Goal: Use online tool/utility: Utilize a website feature to perform a specific function

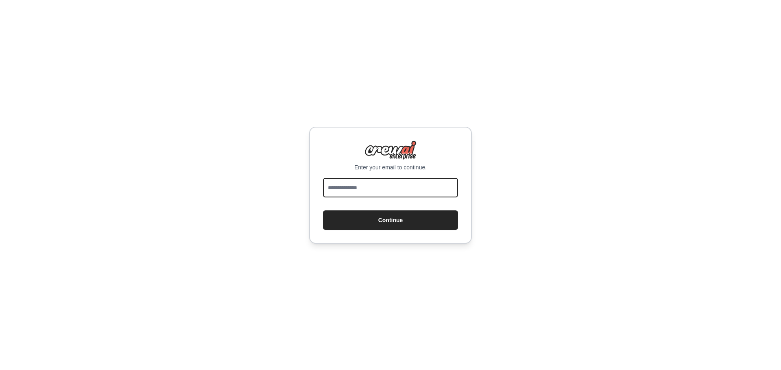
click at [335, 190] on input "email" at bounding box center [390, 188] width 135 height 20
click at [328, 209] on form "Continue" at bounding box center [390, 204] width 135 height 52
click at [340, 184] on input "email" at bounding box center [390, 188] width 135 height 20
type input "**********"
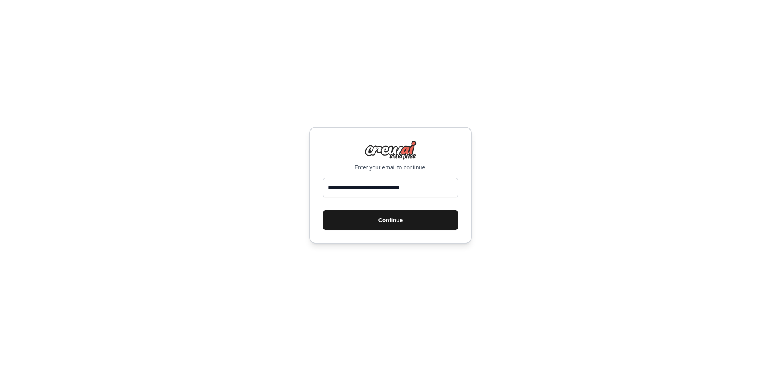
click at [374, 225] on button "Continue" at bounding box center [390, 221] width 135 height 20
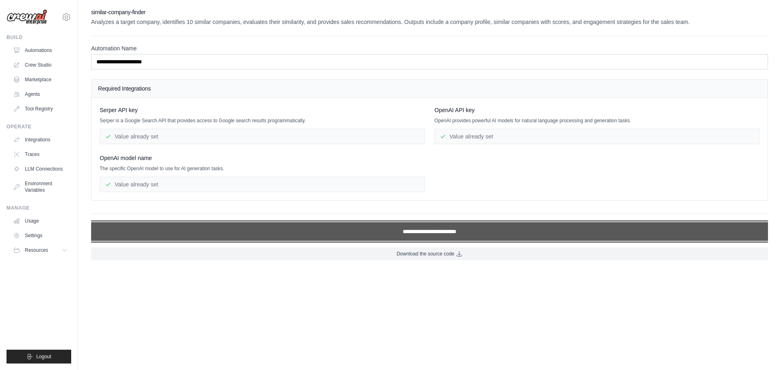
click at [223, 233] on input "**********" at bounding box center [429, 231] width 677 height 19
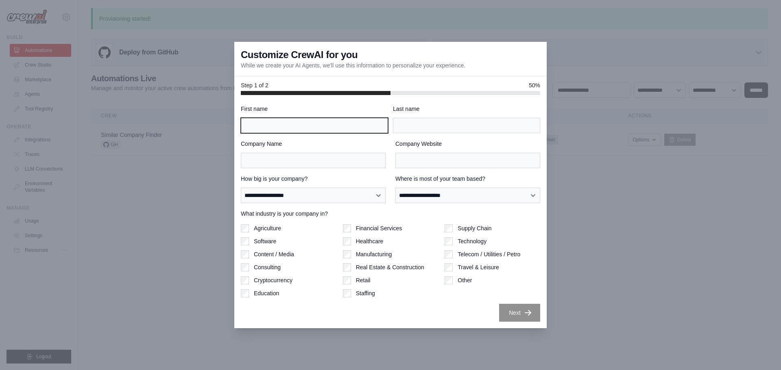
click at [305, 126] on input "First name" at bounding box center [314, 125] width 147 height 15
click at [279, 126] on input "First name" at bounding box center [314, 125] width 147 height 15
click at [258, 141] on label "Company Name" at bounding box center [313, 144] width 145 height 8
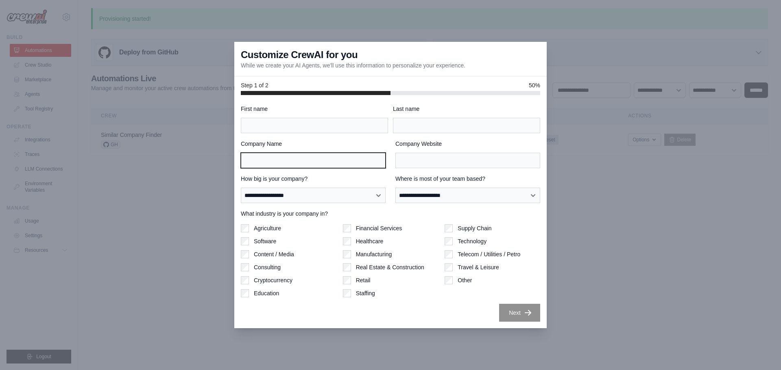
click at [258, 153] on input "Company Name" at bounding box center [313, 160] width 145 height 15
click at [297, 163] on input "Company Name" at bounding box center [313, 160] width 145 height 15
type input "**********"
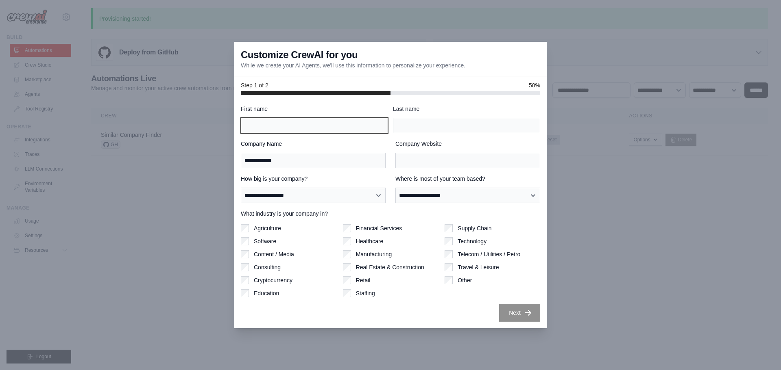
click at [315, 125] on input "First name" at bounding box center [314, 125] width 147 height 15
type input "****"
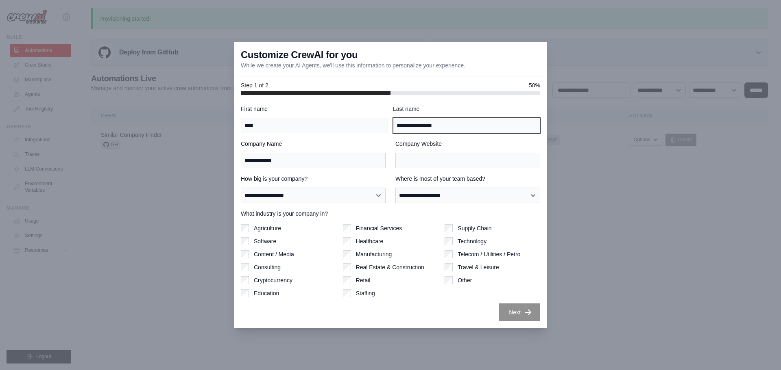
type input "**********"
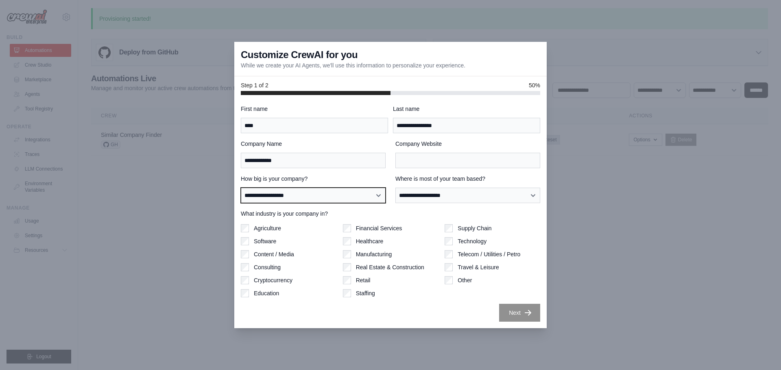
click at [338, 200] on select "**********" at bounding box center [313, 195] width 145 height 15
select select "**********"
click at [241, 188] on select "**********" at bounding box center [313, 195] width 145 height 15
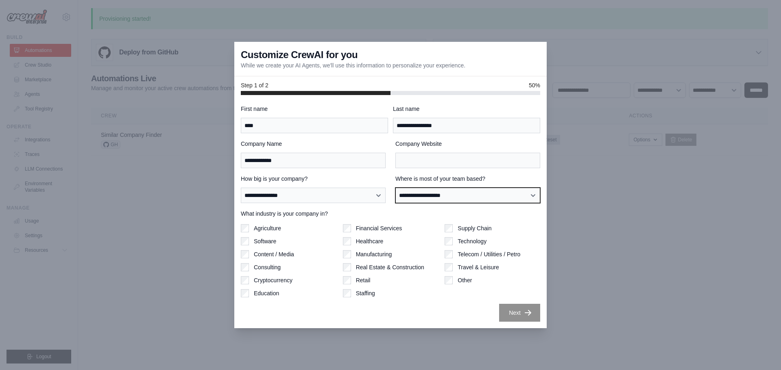
click at [425, 196] on select "**********" at bounding box center [467, 195] width 145 height 15
select select "******"
click at [395, 188] on select "**********" at bounding box center [467, 195] width 145 height 15
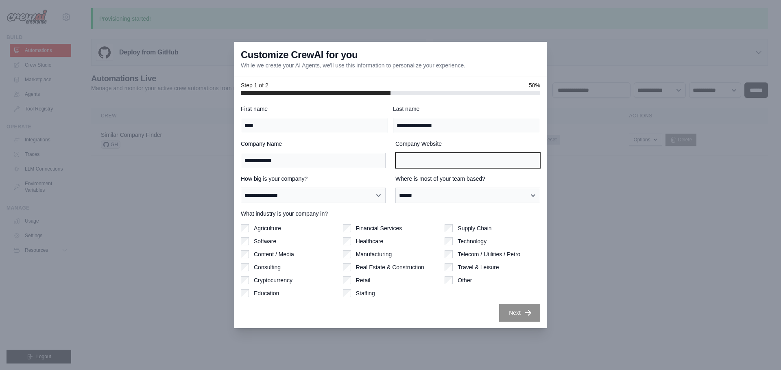
click at [426, 161] on input "Company Website" at bounding box center [467, 160] width 145 height 15
paste input "**********"
type input "**********"
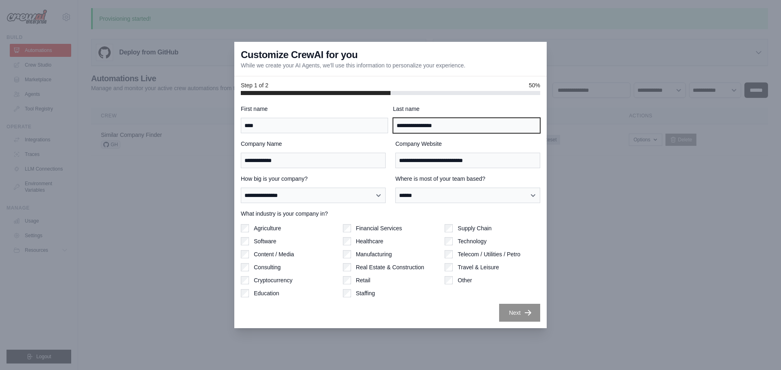
click at [450, 127] on input "**********" at bounding box center [466, 125] width 147 height 15
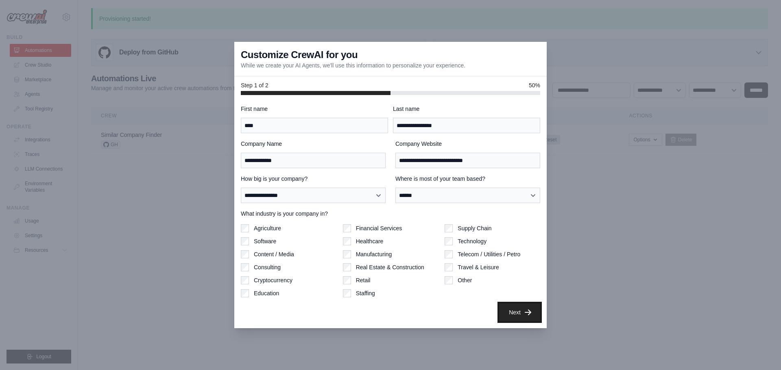
click at [522, 314] on button "Next" at bounding box center [519, 313] width 41 height 18
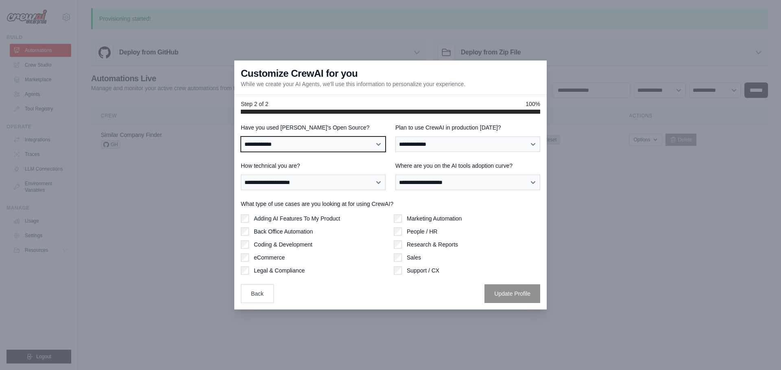
click at [327, 147] on select "**********" at bounding box center [313, 144] width 145 height 15
select select "**"
click at [241, 137] on select "**********" at bounding box center [313, 144] width 145 height 15
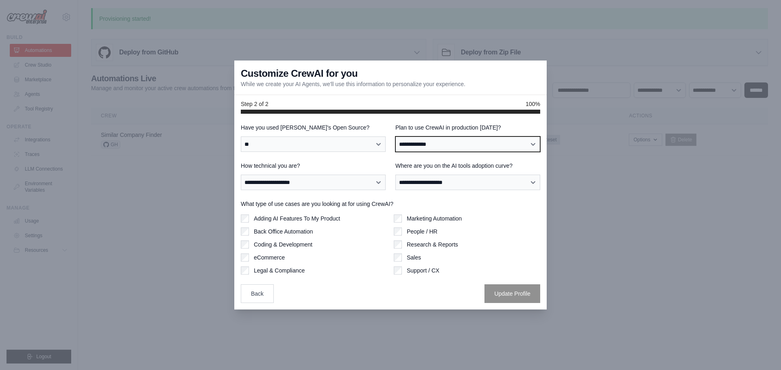
click at [422, 141] on select "**********" at bounding box center [467, 144] width 145 height 15
select select "*****"
click at [395, 137] on select "**********" at bounding box center [467, 144] width 145 height 15
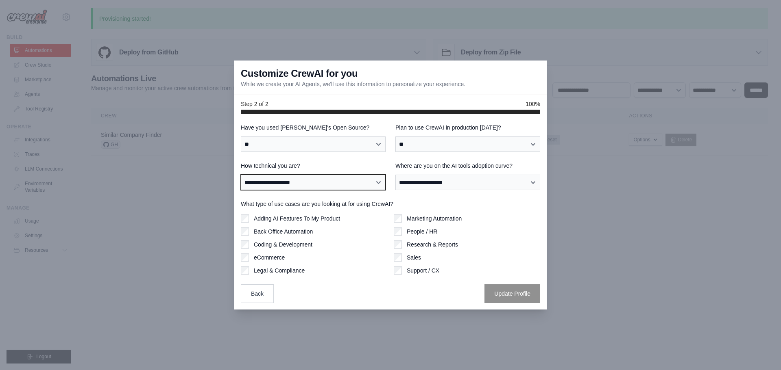
click at [328, 184] on select "**********" at bounding box center [313, 182] width 145 height 15
select select "**********"
click at [241, 175] on select "**********" at bounding box center [313, 182] width 145 height 15
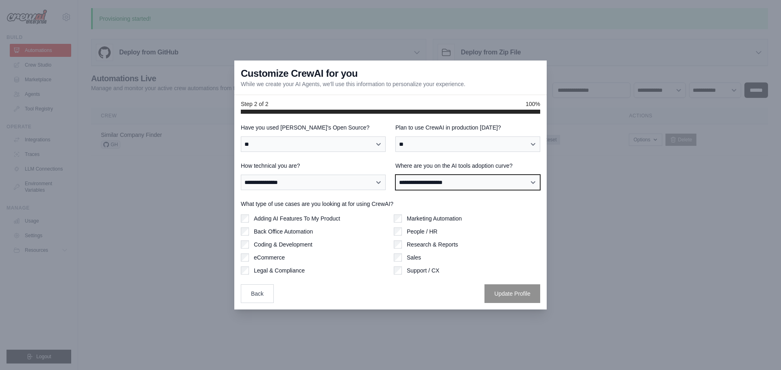
click at [437, 185] on select "**********" at bounding box center [467, 182] width 145 height 15
select select "**********"
click at [395, 175] on select "**********" at bounding box center [467, 182] width 145 height 15
click at [243, 250] on div "Adding AI Features To My Product Back Office Automation Coding & Development eC…" at bounding box center [314, 245] width 146 height 60
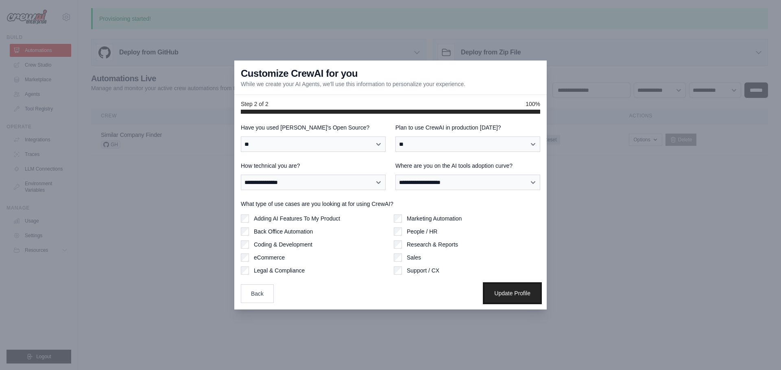
click at [500, 295] on button "Update Profile" at bounding box center [512, 293] width 56 height 19
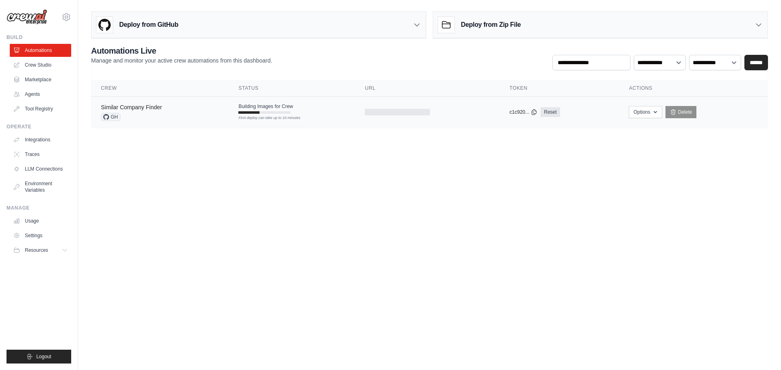
click at [133, 104] on link "Similar Company Finder" at bounding box center [131, 107] width 61 height 7
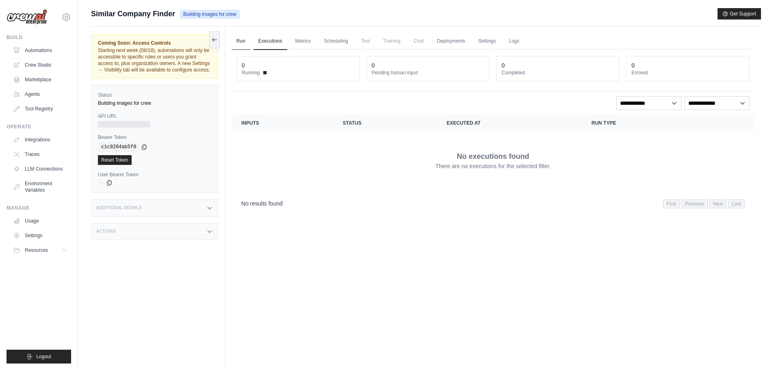
click at [241, 43] on link "Run" at bounding box center [241, 41] width 19 height 17
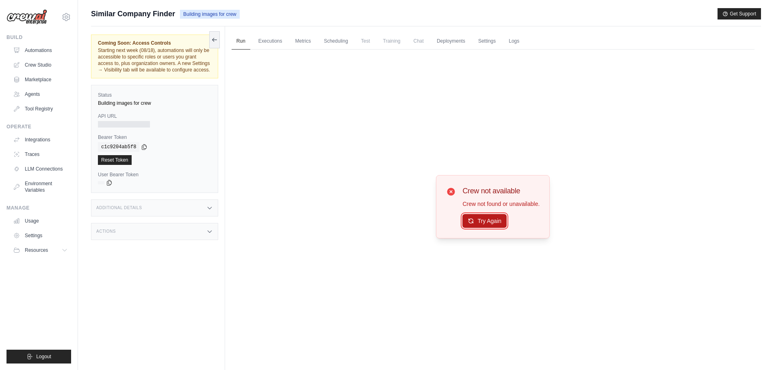
click at [489, 222] on button "Try Again" at bounding box center [485, 221] width 44 height 14
click at [488, 222] on button "Try Again" at bounding box center [485, 222] width 44 height 14
click at [265, 44] on link "Executions" at bounding box center [271, 41] width 34 height 17
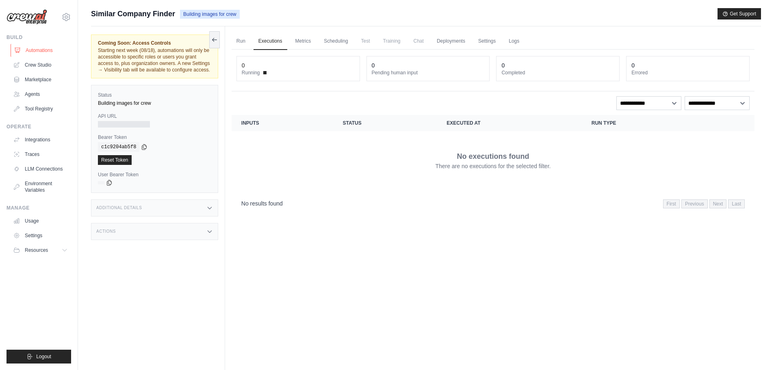
click at [34, 54] on link "Automations" at bounding box center [41, 50] width 61 height 13
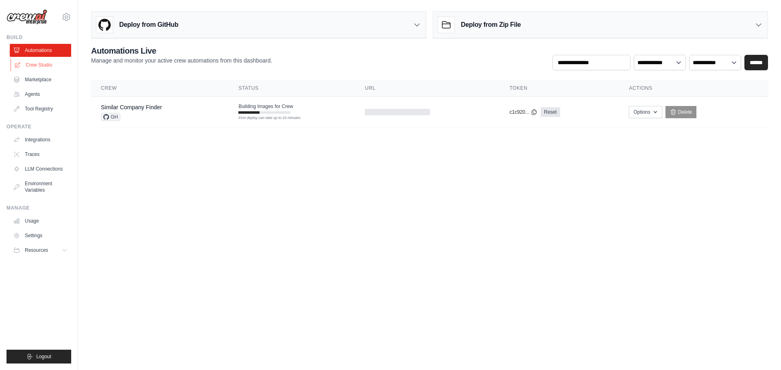
click at [35, 65] on link "Crew Studio" at bounding box center [41, 65] width 61 height 13
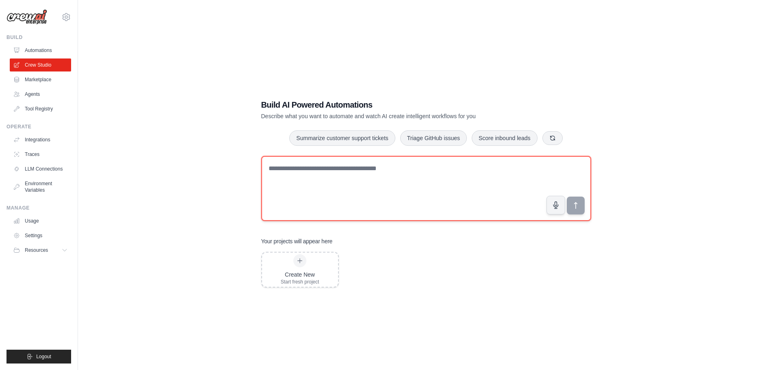
click at [385, 177] on textarea at bounding box center [426, 188] width 330 height 65
type textarea "**********"
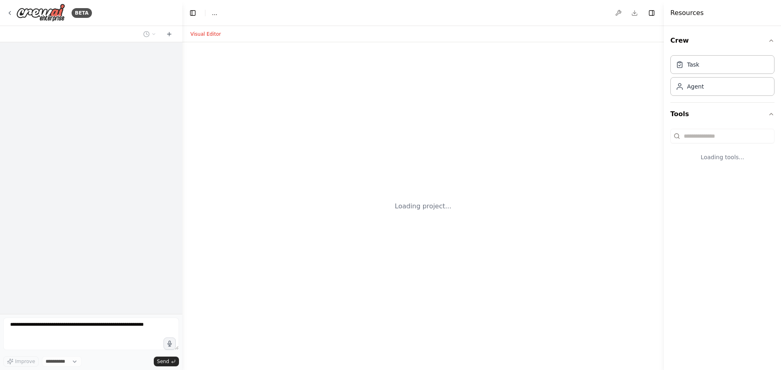
select select "****"
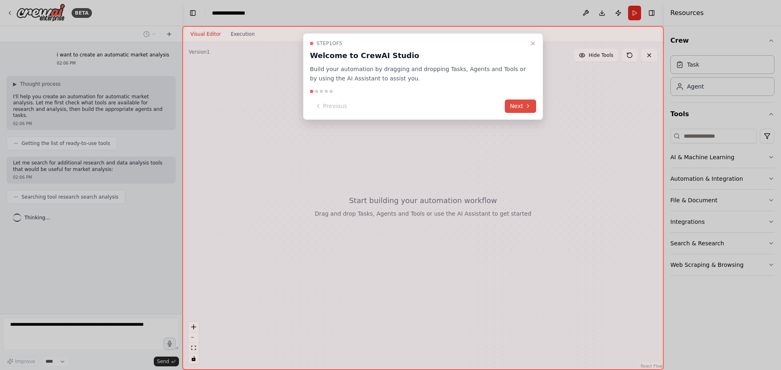
click at [518, 108] on button "Next" at bounding box center [520, 106] width 31 height 13
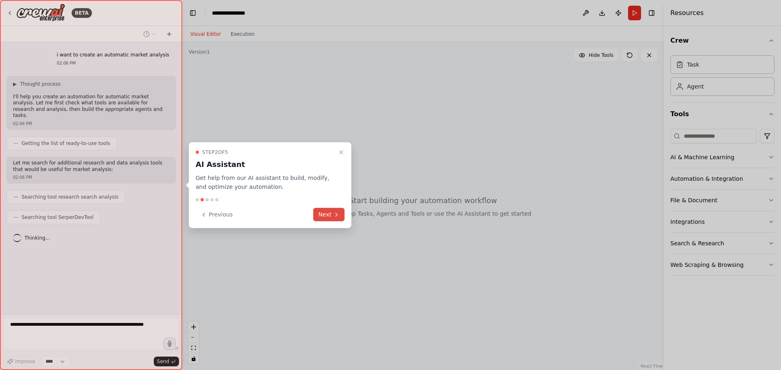
click at [328, 215] on button "Next" at bounding box center [328, 214] width 31 height 13
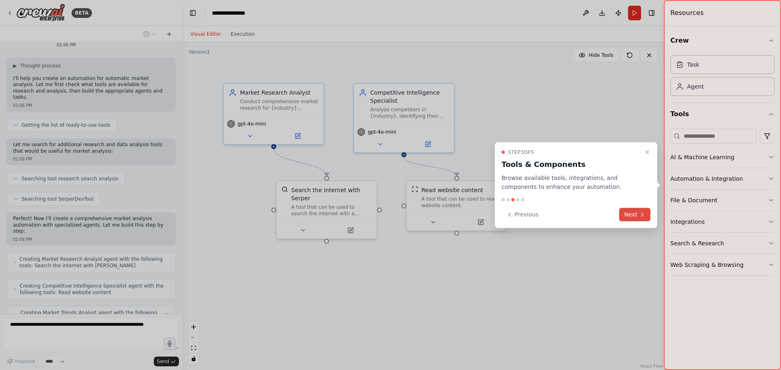
scroll to position [45, 0]
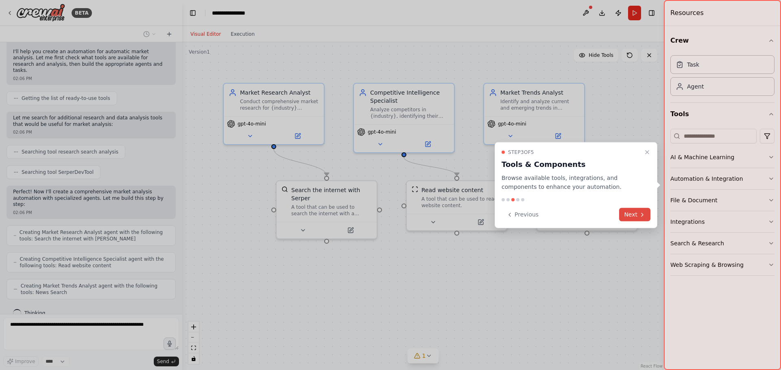
click at [641, 214] on icon at bounding box center [642, 214] width 7 height 7
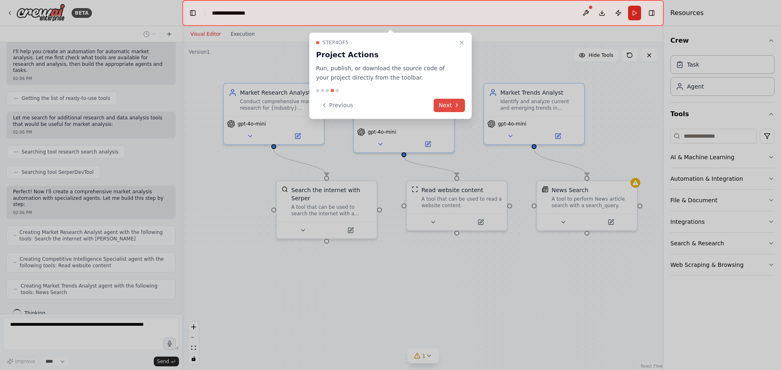
scroll to position [65, 0]
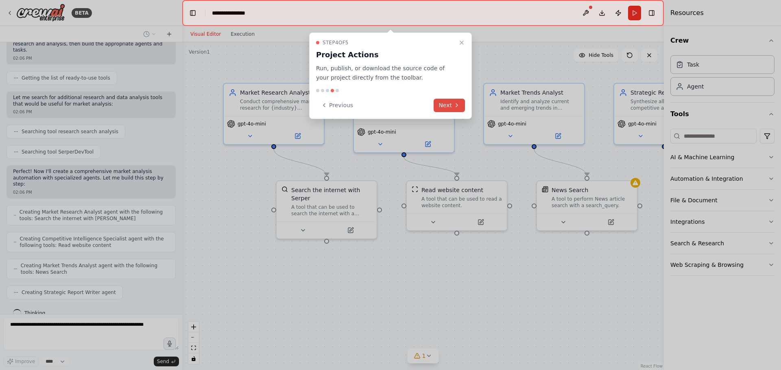
click at [453, 104] on button "Next" at bounding box center [448, 105] width 31 height 13
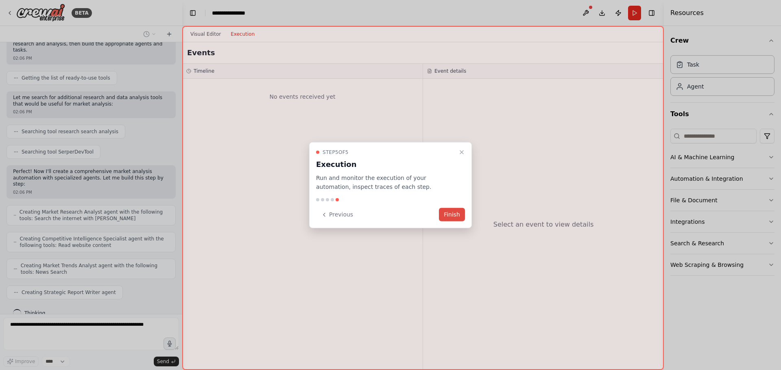
click at [457, 218] on button "Finish" at bounding box center [452, 214] width 26 height 13
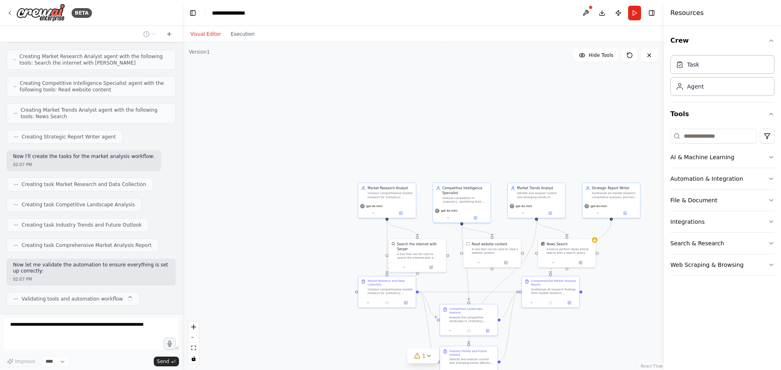
scroll to position [228, 0]
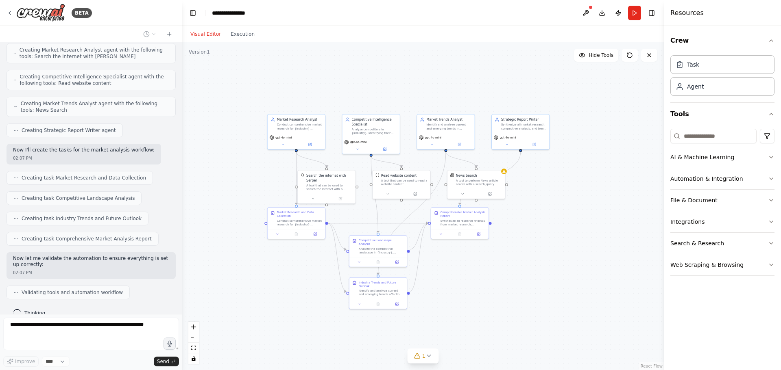
drag, startPoint x: 314, startPoint y: 138, endPoint x: 223, endPoint y: 70, distance: 113.8
click at [223, 70] on div ".deletable-edge-delete-btn { width: 20px; height: 20px; border: 0px solid #ffff…" at bounding box center [422, 206] width 481 height 328
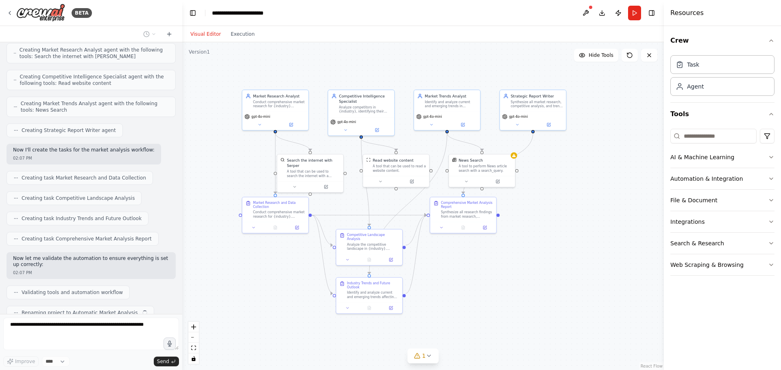
scroll to position [248, 0]
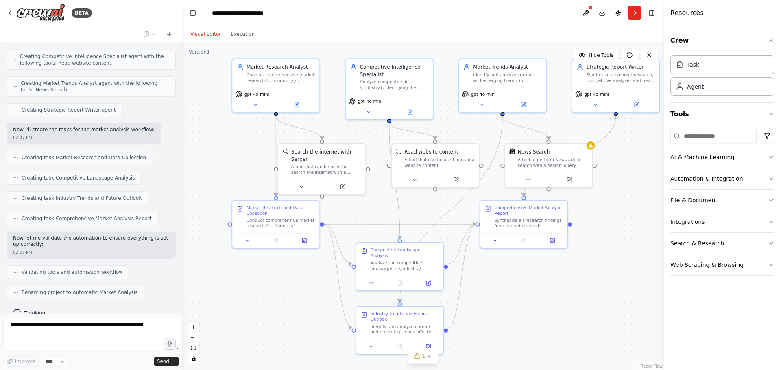
drag, startPoint x: 431, startPoint y: 273, endPoint x: 483, endPoint y: 301, distance: 59.3
click at [483, 301] on div ".deletable-edge-delete-btn { width: 20px; height: 20px; border: 0px solid #ffff…" at bounding box center [422, 206] width 481 height 328
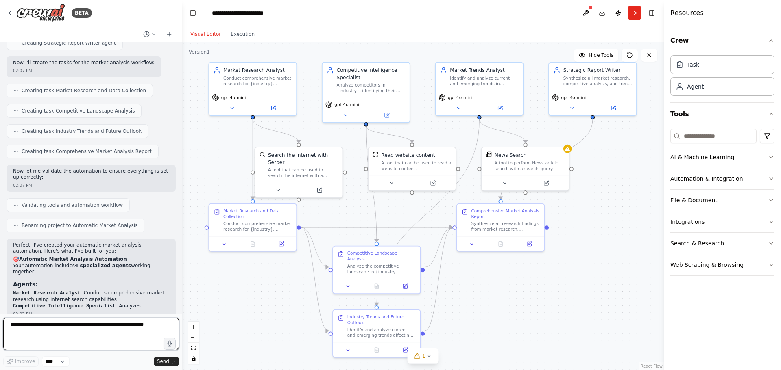
drag, startPoint x: 552, startPoint y: 297, endPoint x: 529, endPoint y: 300, distance: 23.4
click at [529, 300] on div ".deletable-edge-delete-btn { width: 20px; height: 20px; border: 0px solid #ffff…" at bounding box center [422, 206] width 481 height 328
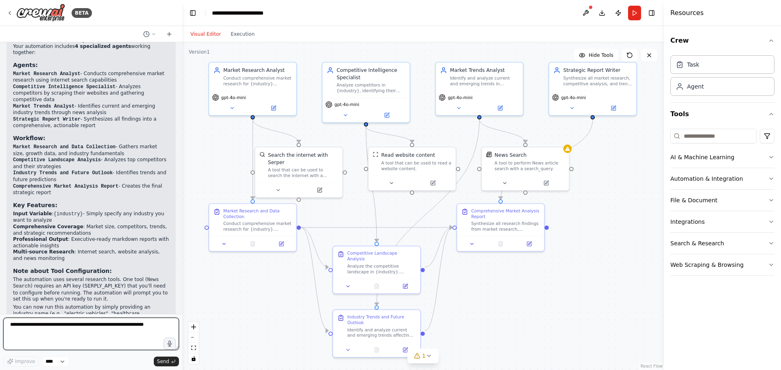
scroll to position [535, 0]
click at [236, 36] on button "Execution" at bounding box center [243, 34] width 34 height 10
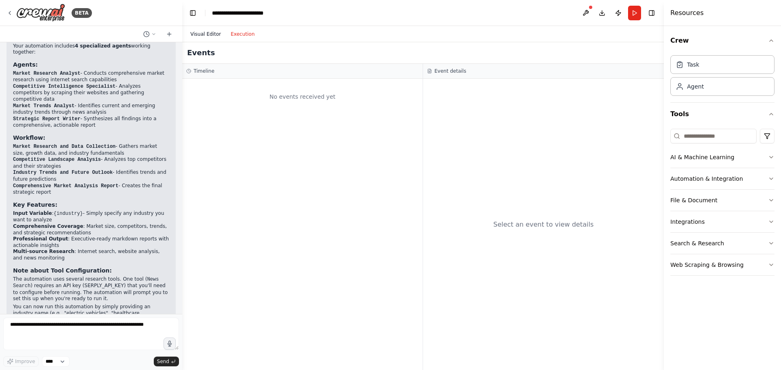
click at [207, 36] on button "Visual Editor" at bounding box center [205, 34] width 40 height 10
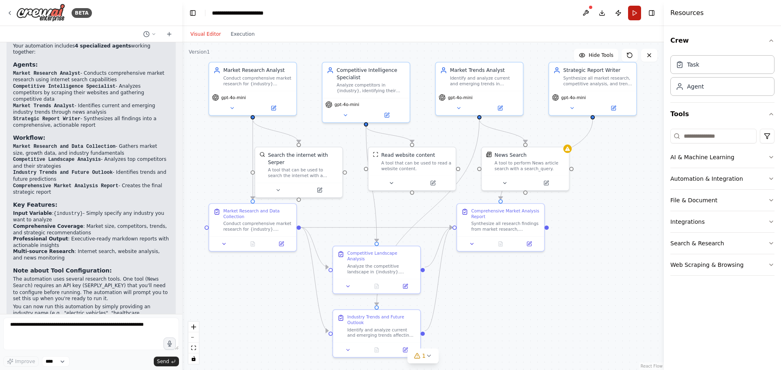
click at [635, 9] on button "Run" at bounding box center [634, 13] width 13 height 15
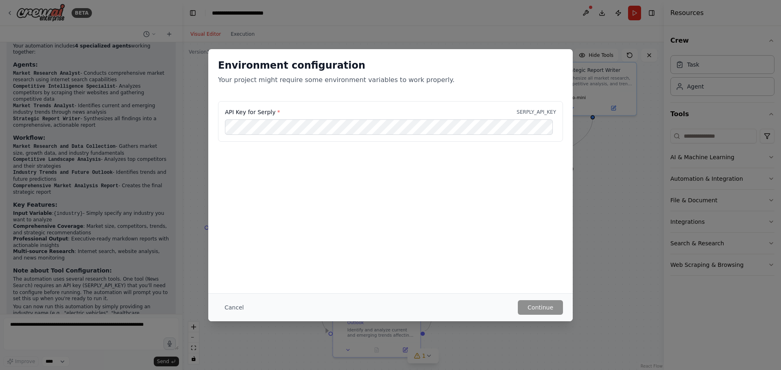
click at [327, 139] on div "API Key for Serply * SERPLY_API_KEY" at bounding box center [390, 121] width 345 height 41
click at [328, 135] on div "API Key for Serply * SERPLY_API_KEY" at bounding box center [390, 121] width 345 height 41
click at [533, 305] on button "Continue" at bounding box center [540, 307] width 45 height 15
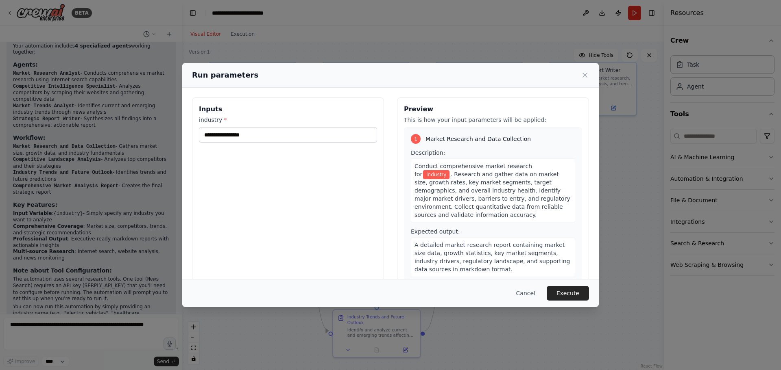
click at [0, 0] on div at bounding box center [0, 0] width 0 height 0
click at [300, 137] on input "industry *" at bounding box center [288, 134] width 178 height 15
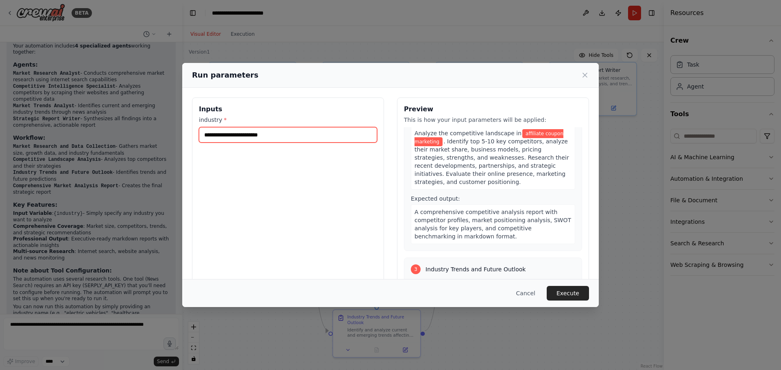
scroll to position [244, 0]
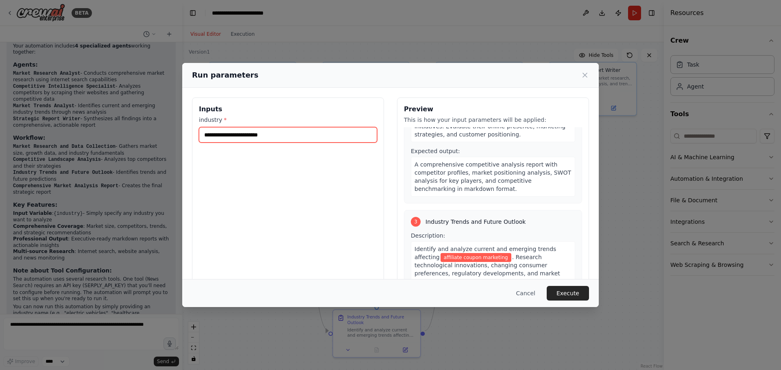
click at [237, 135] on input "**********" at bounding box center [288, 134] width 178 height 15
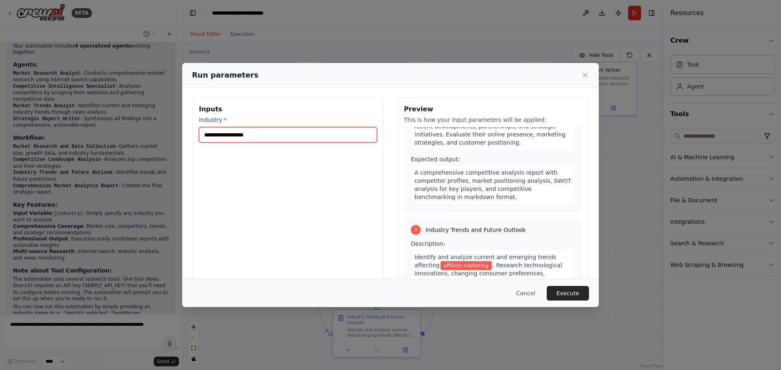
click at [260, 136] on input "**********" at bounding box center [288, 134] width 178 height 15
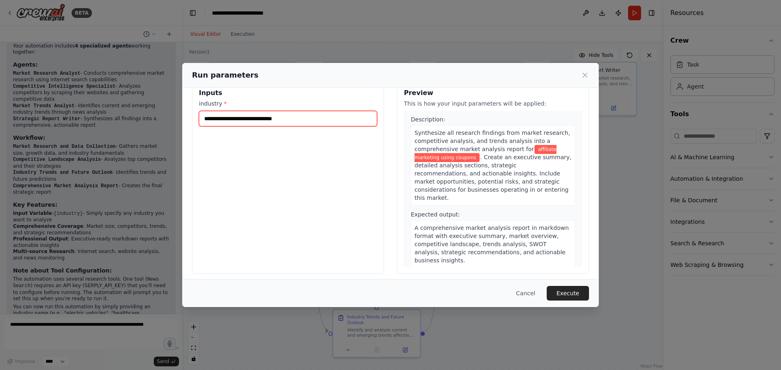
scroll to position [21, 0]
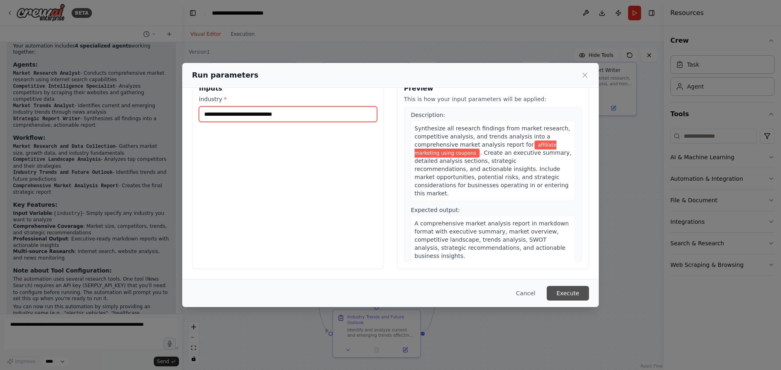
type input "**********"
click at [580, 295] on button "Execute" at bounding box center [567, 293] width 42 height 15
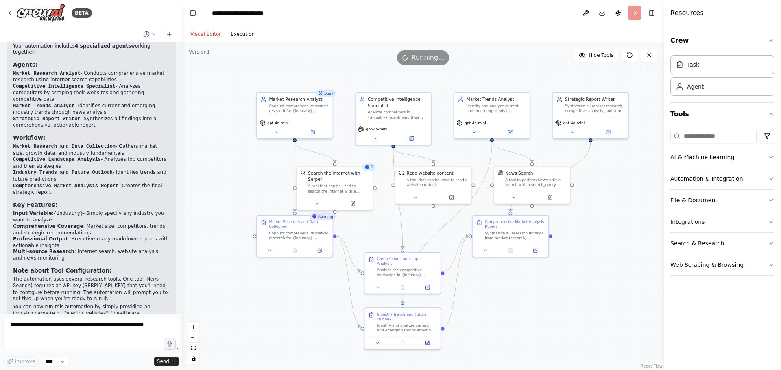
click at [230, 29] on button "Execution" at bounding box center [243, 34] width 34 height 10
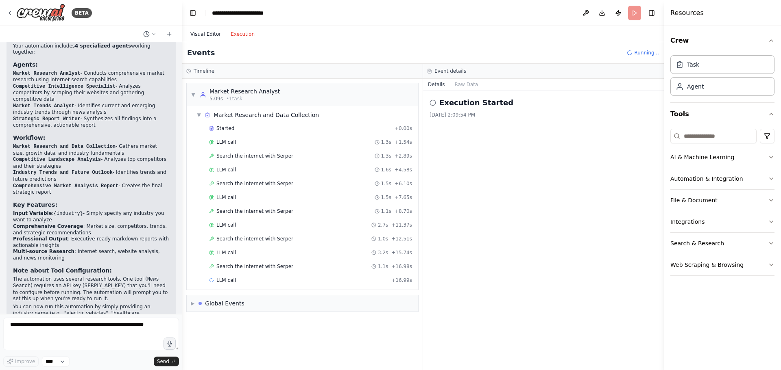
click at [207, 37] on button "Visual Editor" at bounding box center [205, 34] width 40 height 10
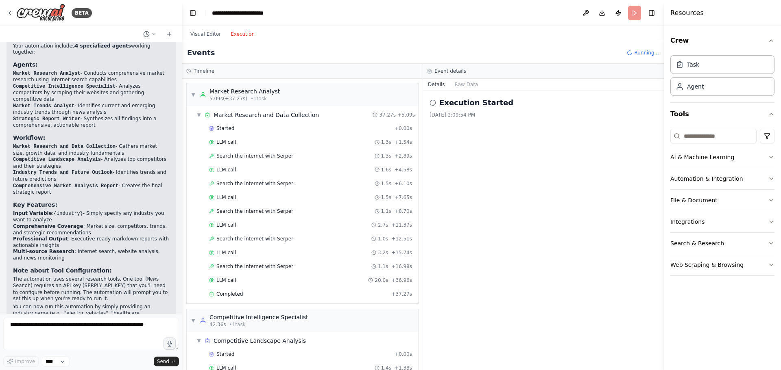
click at [236, 37] on button "Execution" at bounding box center [243, 34] width 34 height 10
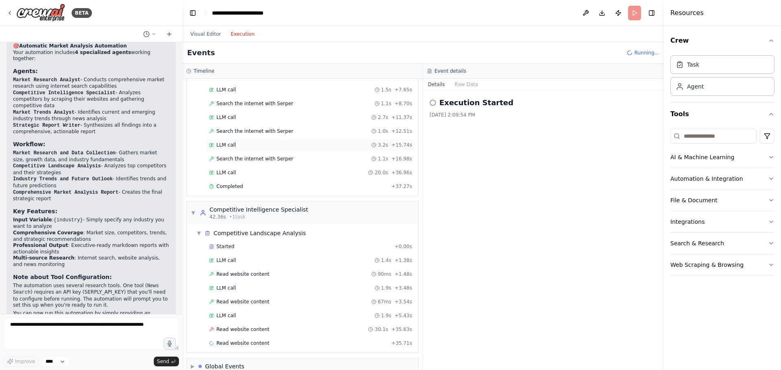
scroll to position [0, 0]
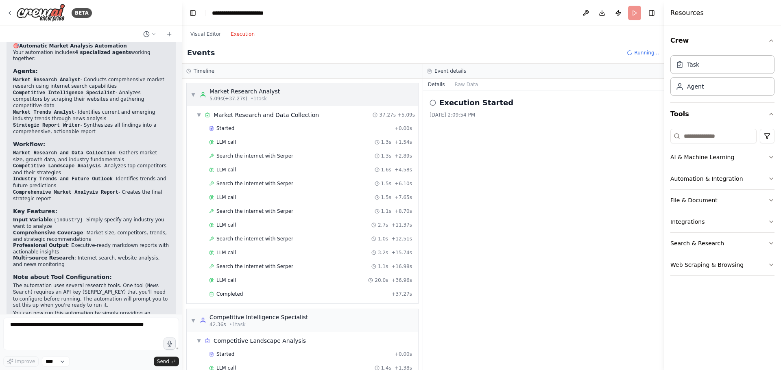
click at [191, 93] on span "▼" at bounding box center [193, 94] width 5 height 7
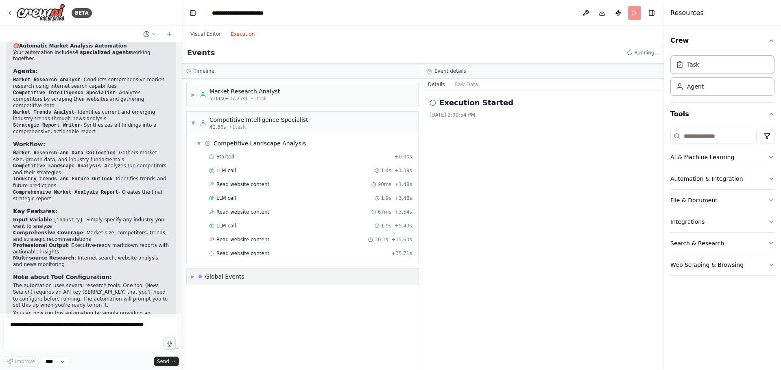
click at [194, 278] on span "▶" at bounding box center [193, 277] width 4 height 7
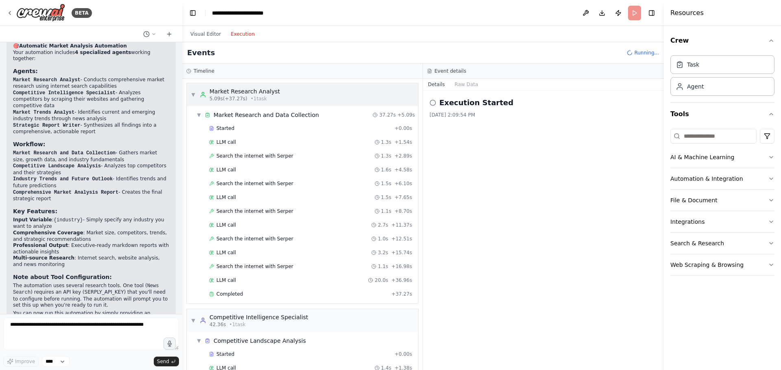
click at [194, 95] on span "▼" at bounding box center [193, 94] width 5 height 7
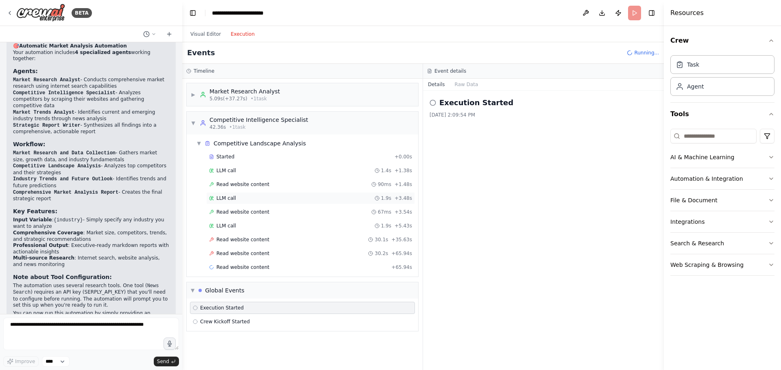
click at [224, 198] on span "LLM call" at bounding box center [226, 198] width 20 height 7
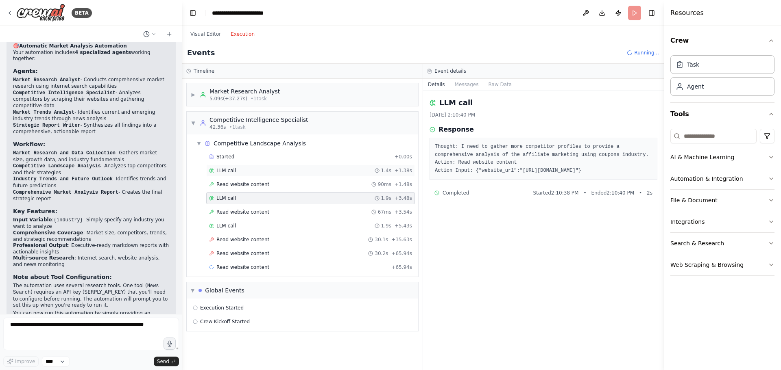
click at [226, 169] on span "LLM call" at bounding box center [226, 170] width 20 height 7
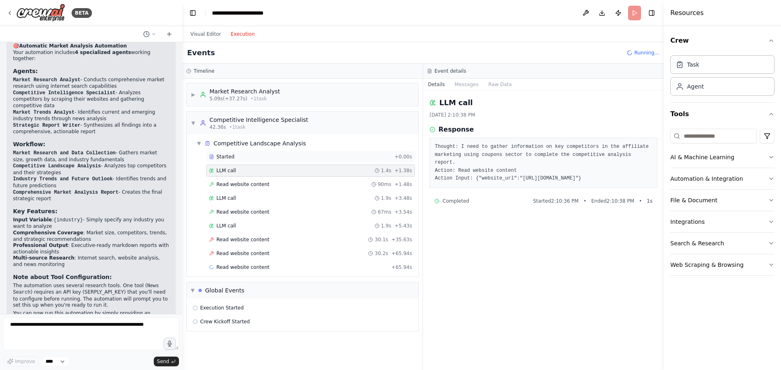
click at [228, 156] on span "Started" at bounding box center [225, 157] width 18 height 7
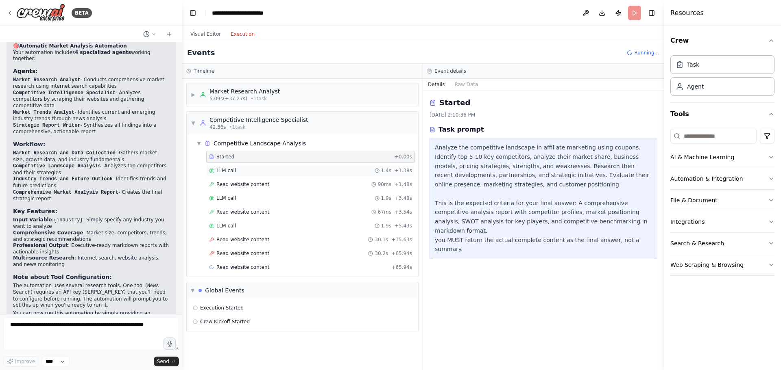
click at [224, 169] on span "LLM call" at bounding box center [226, 170] width 20 height 7
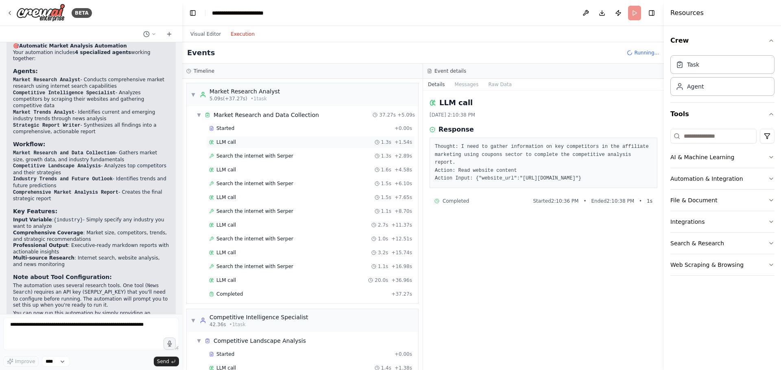
click at [240, 142] on div "LLM call 1.3s + 1.54s" at bounding box center [310, 142] width 203 height 7
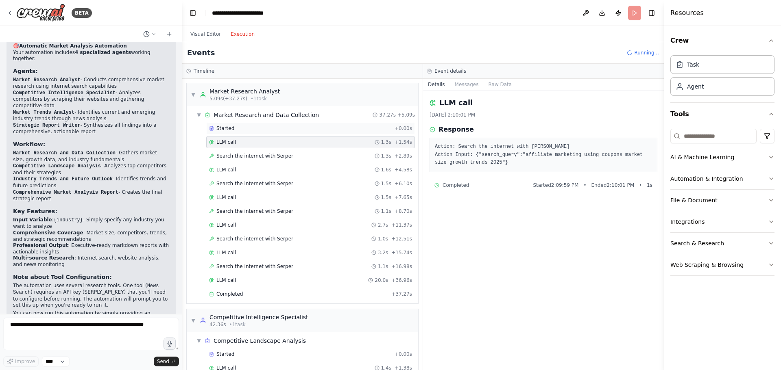
click at [241, 131] on div "Started" at bounding box center [300, 128] width 182 height 7
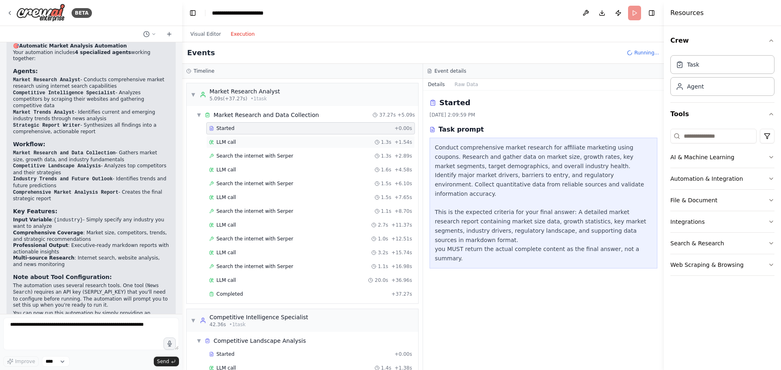
click at [239, 141] on div "LLM call 1.3s + 1.54s" at bounding box center [310, 142] width 203 height 7
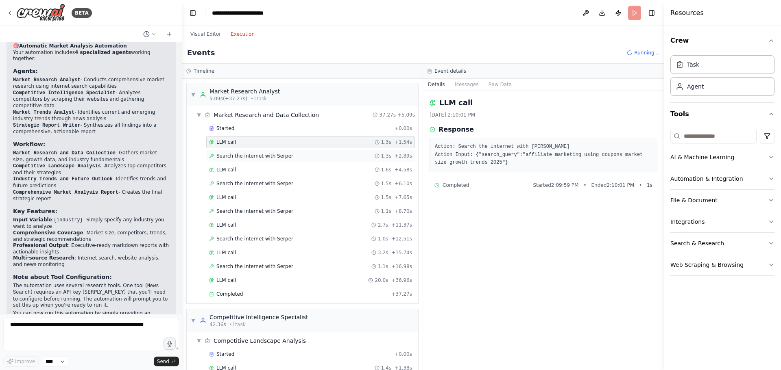
click at [238, 156] on span "Search the internet with Serper" at bounding box center [254, 156] width 77 height 7
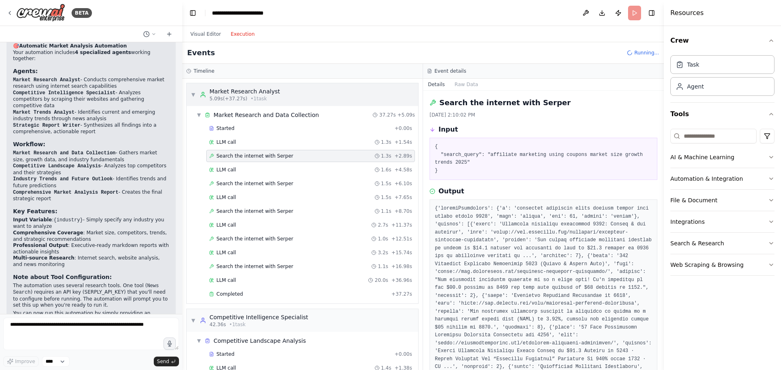
click at [197, 96] on div "▼ Market Research Analyst 5.09s (+37.27s) • 1 task" at bounding box center [235, 94] width 89 height 15
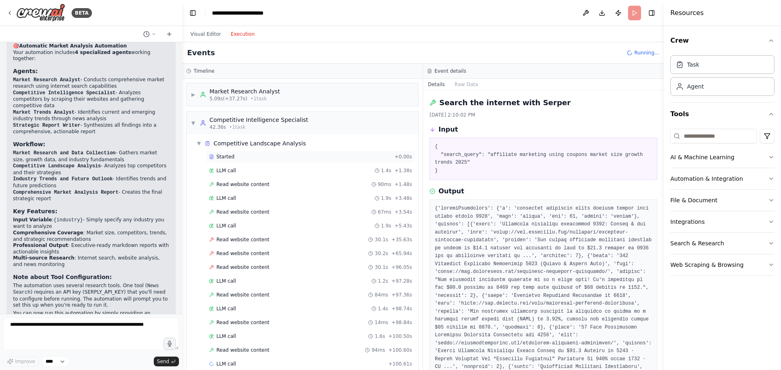
click at [231, 158] on span "Started" at bounding box center [225, 157] width 18 height 7
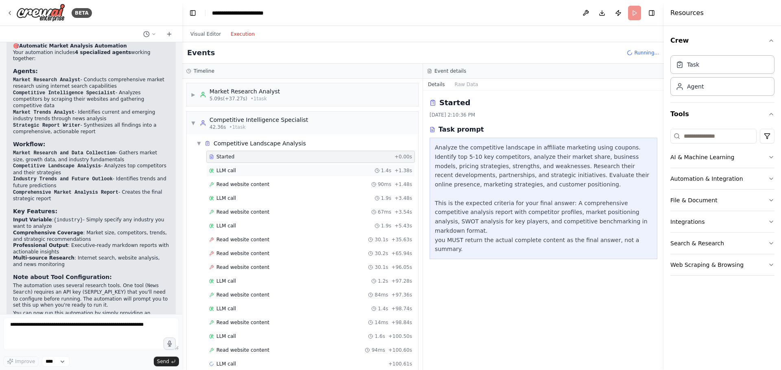
click at [232, 175] on div "LLM call 1.4s + 1.38s" at bounding box center [310, 171] width 209 height 12
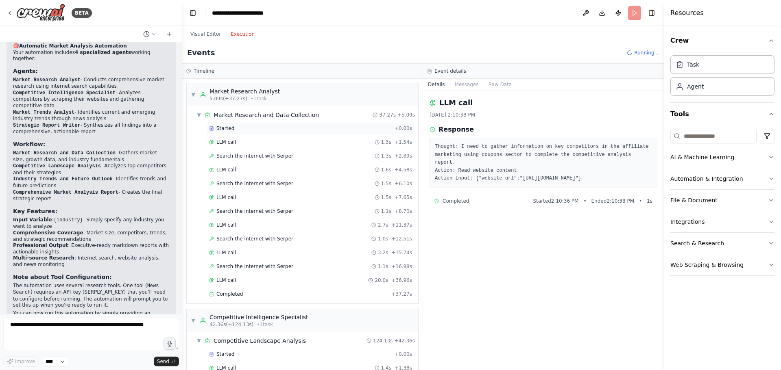
click at [235, 127] on div "Started" at bounding box center [300, 128] width 182 height 7
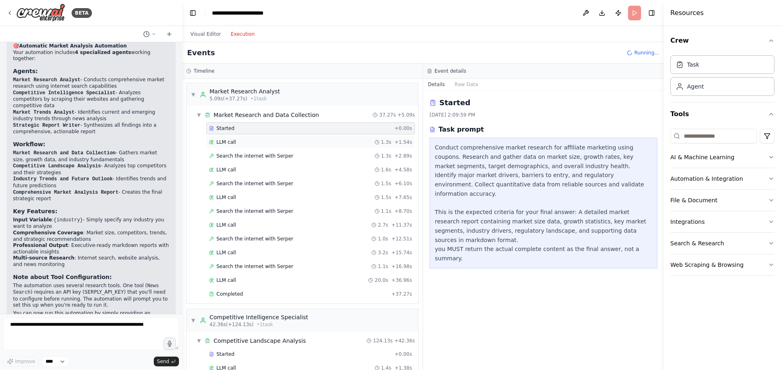
click at [232, 141] on span "LLM call" at bounding box center [226, 142] width 20 height 7
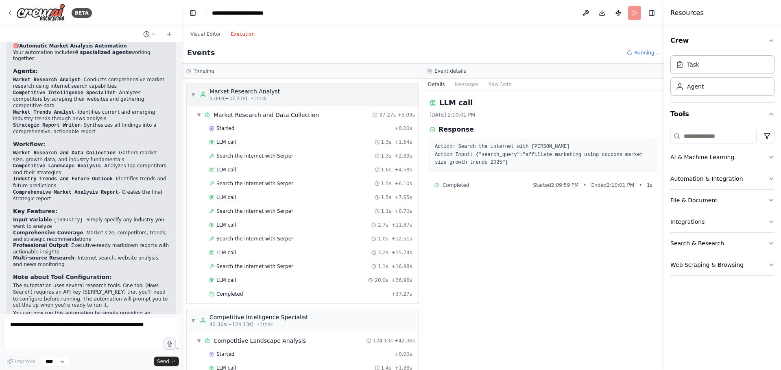
click at [194, 95] on span "▼" at bounding box center [193, 94] width 5 height 7
click at [225, 128] on span "Started" at bounding box center [225, 128] width 18 height 7
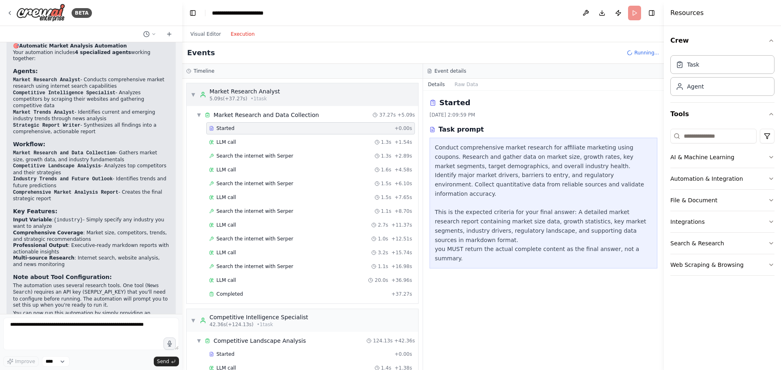
click at [192, 94] on span "▼" at bounding box center [193, 94] width 5 height 7
click at [225, 128] on span "Started" at bounding box center [225, 128] width 18 height 7
click at [194, 94] on span "▼" at bounding box center [193, 94] width 5 height 7
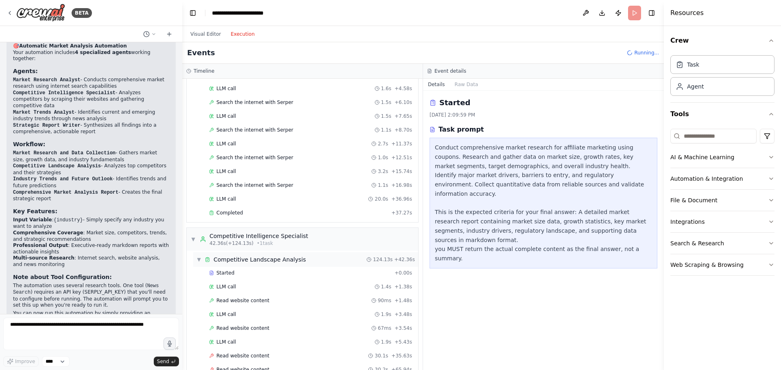
scroll to position [203, 0]
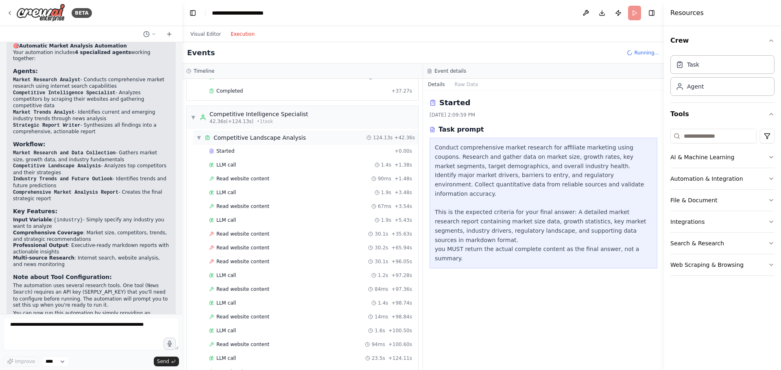
click at [251, 137] on div "Competitive Landscape Analysis" at bounding box center [259, 138] width 92 height 8
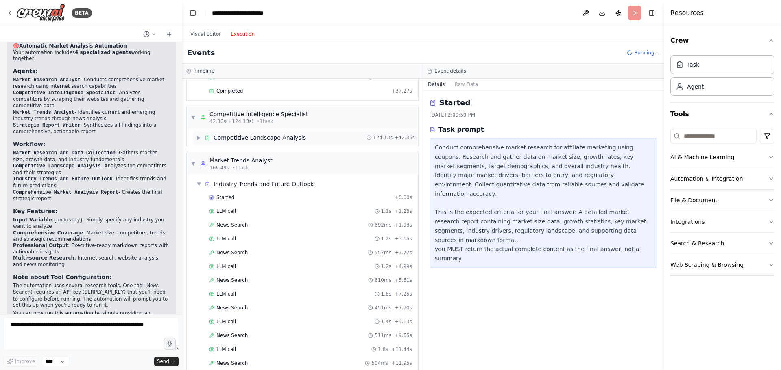
click at [201, 138] on span "▶" at bounding box center [198, 138] width 5 height 7
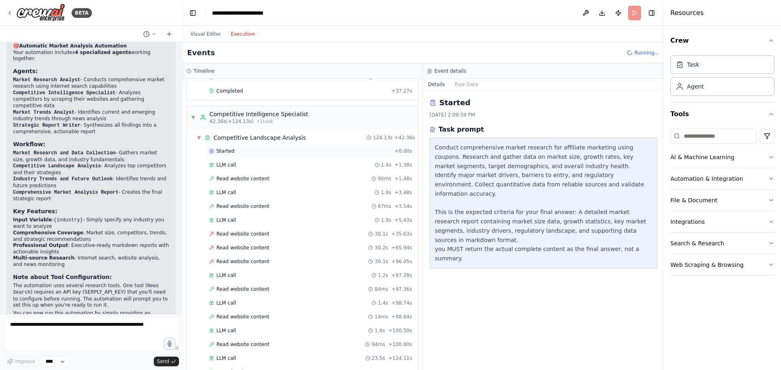
click at [232, 148] on div "Started" at bounding box center [300, 151] width 182 height 7
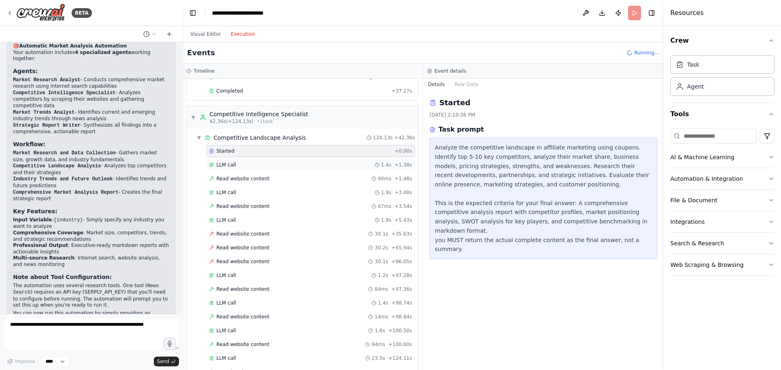
click at [235, 164] on div "LLM call 1.4s + 1.38s" at bounding box center [310, 165] width 203 height 7
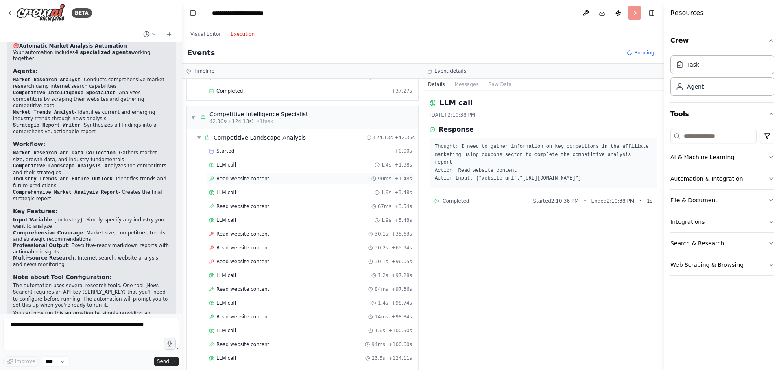
click at [235, 176] on span "Read website content" at bounding box center [242, 179] width 53 height 7
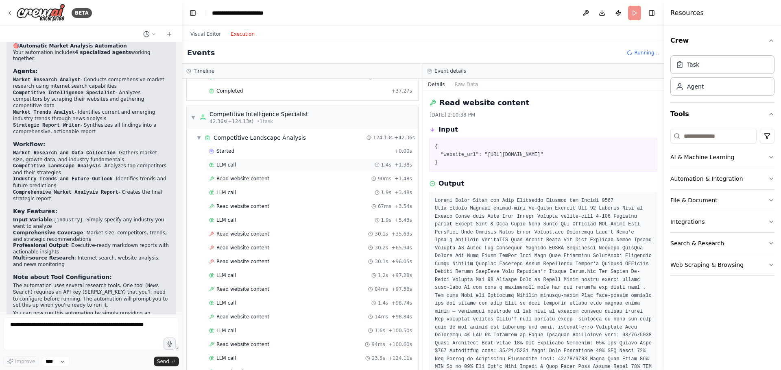
click at [235, 165] on div "LLM call 1.4s + 1.38s" at bounding box center [310, 165] width 203 height 7
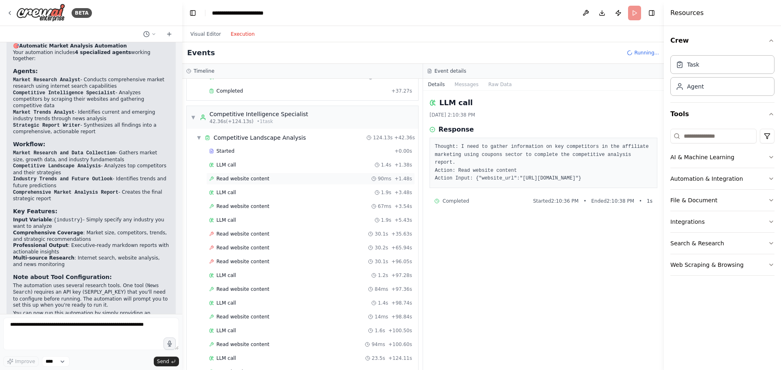
click at [235, 178] on span "Read website content" at bounding box center [242, 179] width 53 height 7
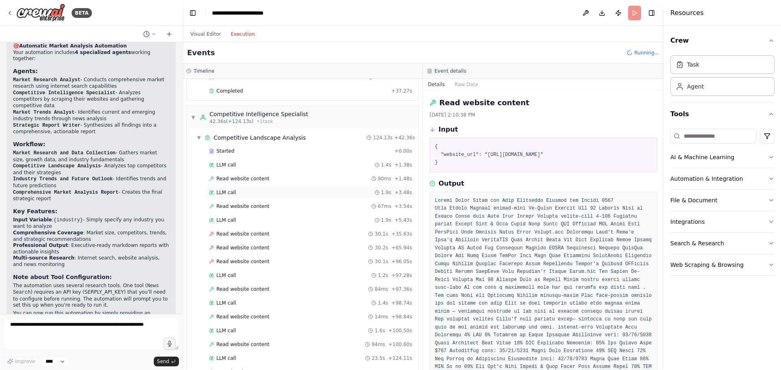
click at [235, 192] on div "LLM call 1.9s + 3.48s" at bounding box center [310, 192] width 203 height 7
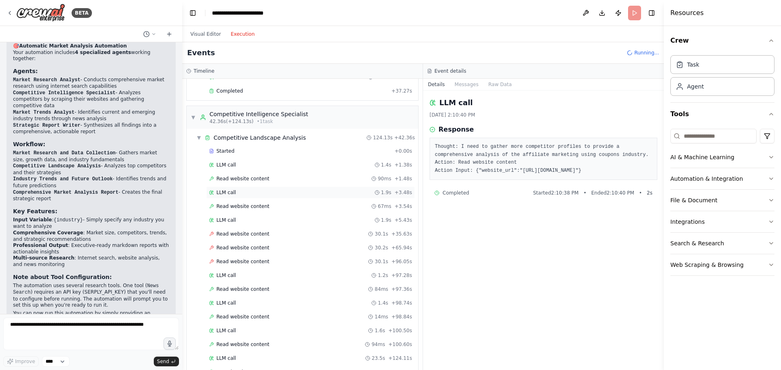
click at [233, 194] on span "LLM call" at bounding box center [226, 192] width 20 height 7
click at [234, 202] on div "Read website content 67ms + 3.54s" at bounding box center [310, 206] width 209 height 12
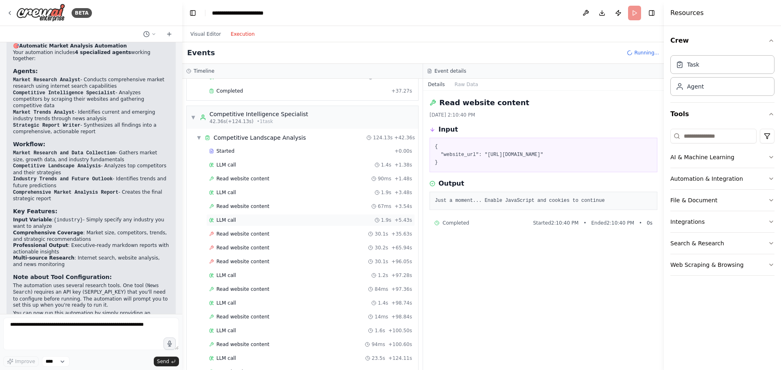
click at [233, 220] on span "LLM call" at bounding box center [226, 220] width 20 height 7
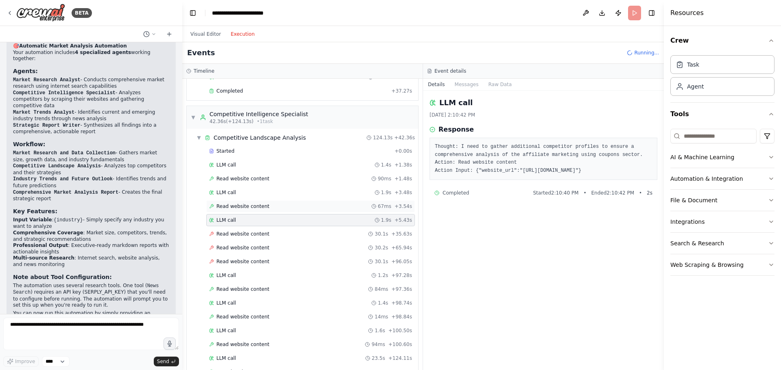
click at [231, 207] on span "Read website content" at bounding box center [242, 206] width 53 height 7
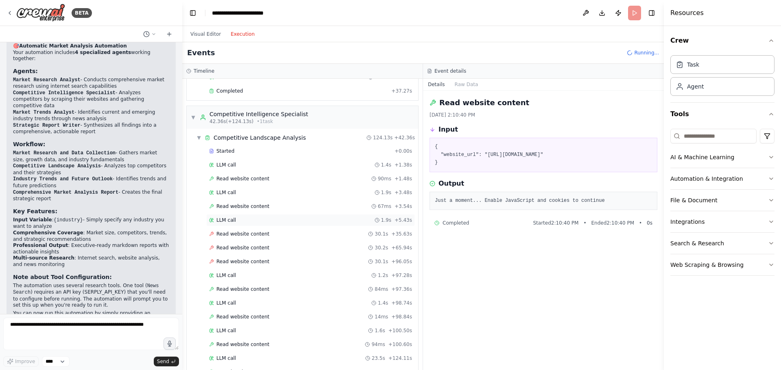
click at [229, 218] on span "LLM call" at bounding box center [226, 220] width 20 height 7
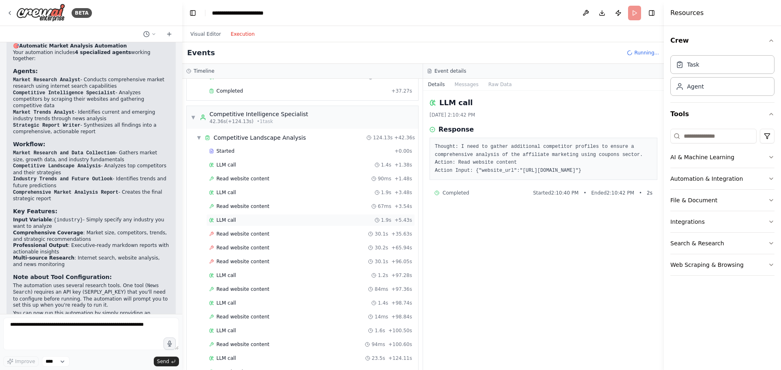
click at [230, 221] on span "LLM call" at bounding box center [226, 220] width 20 height 7
click at [233, 233] on span "Read website content" at bounding box center [242, 234] width 53 height 7
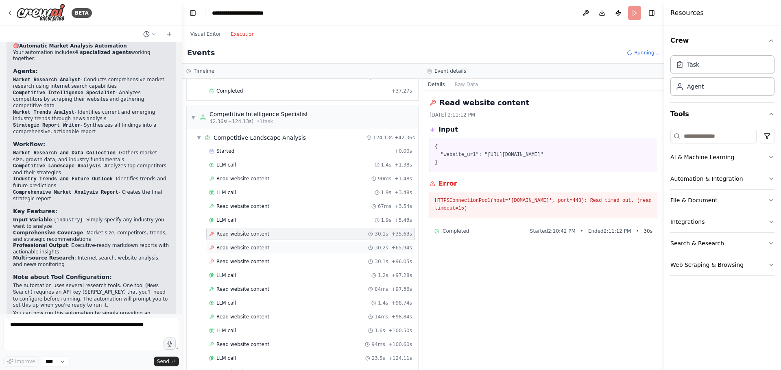
click at [235, 245] on span "Read website content" at bounding box center [242, 248] width 53 height 7
click at [240, 263] on span "Read website content" at bounding box center [242, 262] width 53 height 7
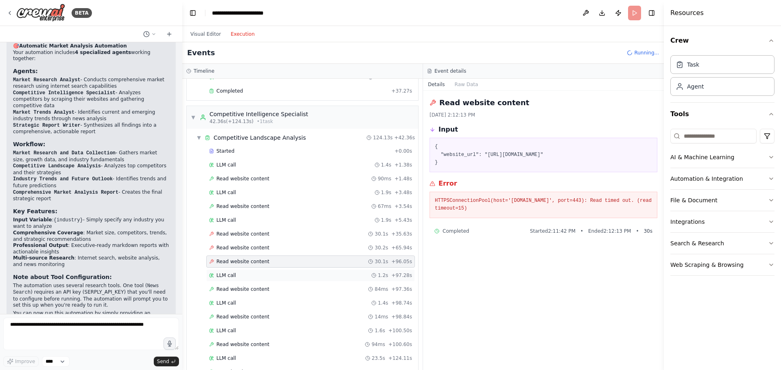
click at [233, 276] on span "LLM call" at bounding box center [226, 275] width 20 height 7
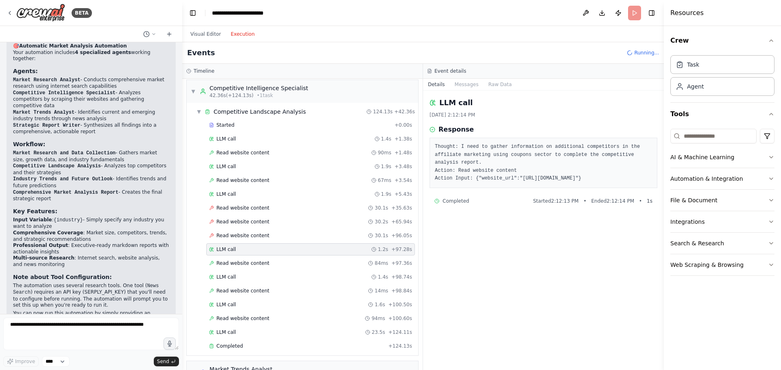
scroll to position [244, 0]
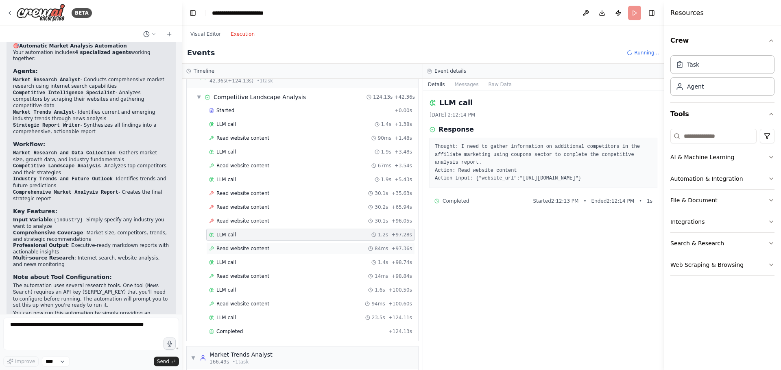
click at [243, 250] on span "Read website content" at bounding box center [242, 249] width 53 height 7
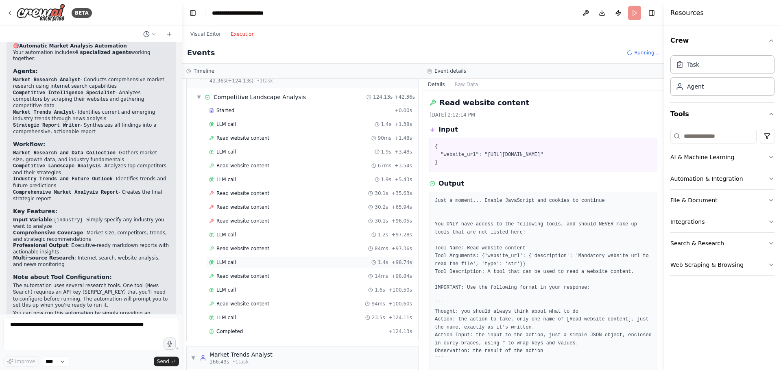
click at [241, 262] on div "LLM call 1.4s + 98.74s" at bounding box center [310, 262] width 203 height 7
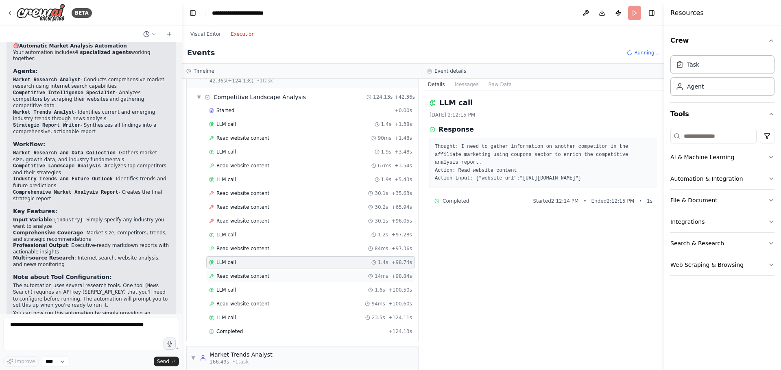
click at [240, 273] on span "Read website content" at bounding box center [242, 276] width 53 height 7
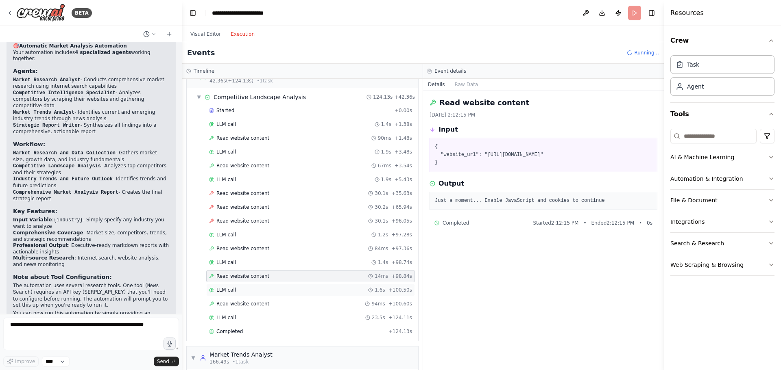
click at [244, 286] on div "LLM call 1.6s + 100.50s" at bounding box center [310, 290] width 209 height 12
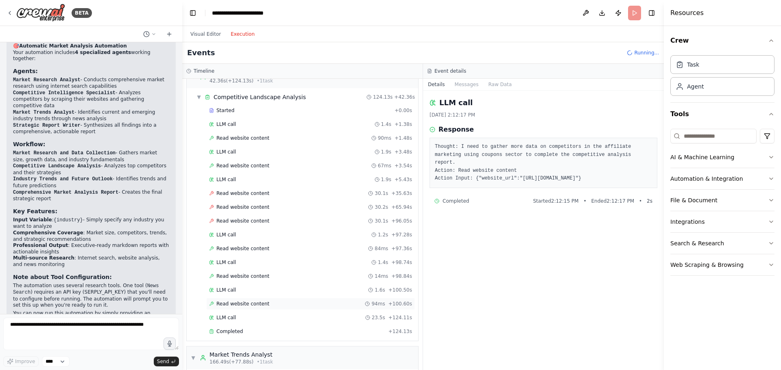
click at [240, 305] on span "Read website content" at bounding box center [242, 304] width 53 height 7
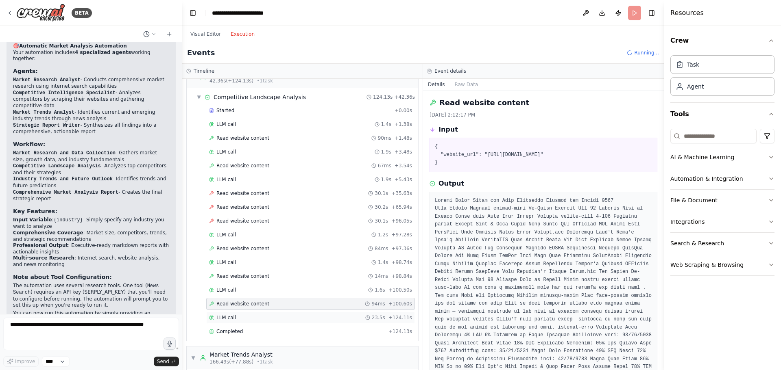
click at [237, 318] on div "LLM call 23.5s + 124.11s" at bounding box center [310, 318] width 203 height 7
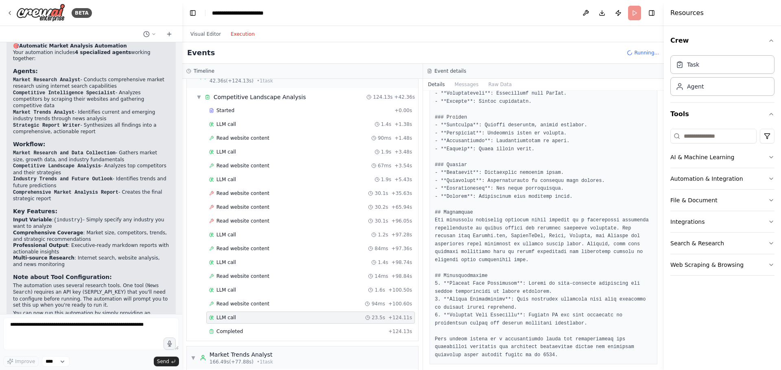
scroll to position [895, 0]
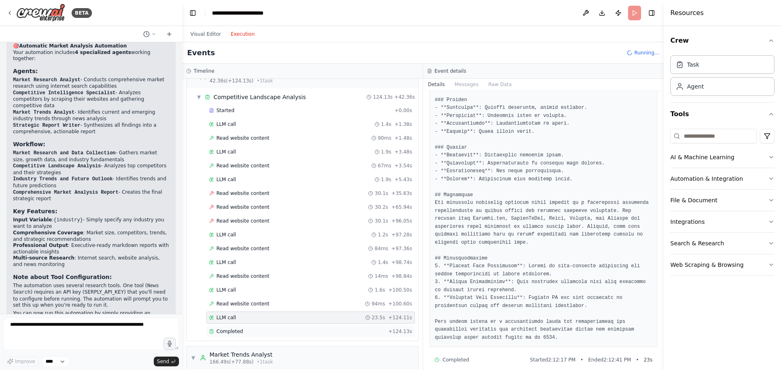
click at [231, 336] on div "Completed + 124.13s" at bounding box center [310, 332] width 209 height 12
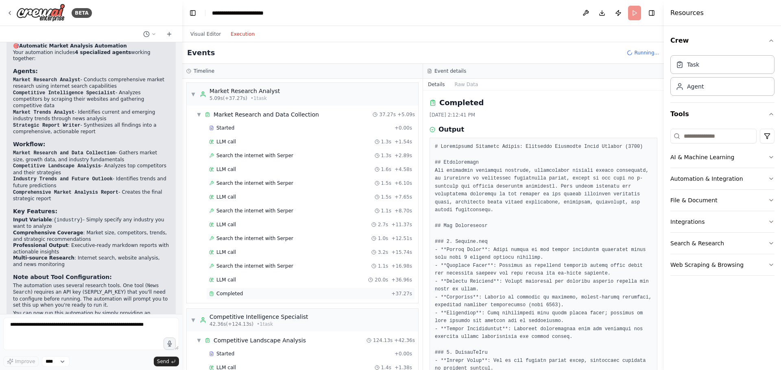
scroll to position [0, 0]
click at [194, 324] on span "▼" at bounding box center [193, 321] width 5 height 7
click at [233, 130] on div "Started" at bounding box center [300, 128] width 182 height 7
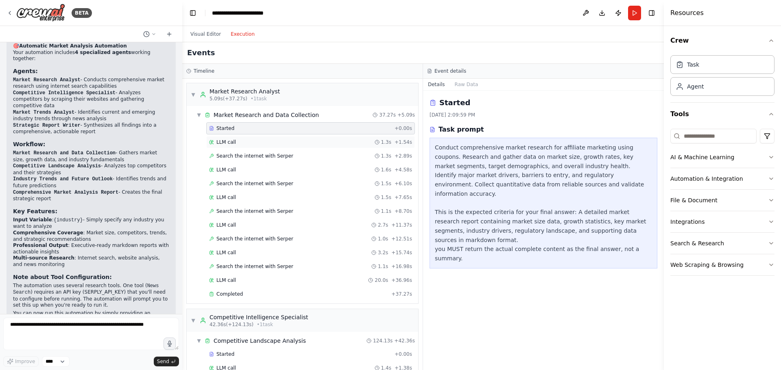
click at [232, 144] on span "LLM call" at bounding box center [226, 142] width 20 height 7
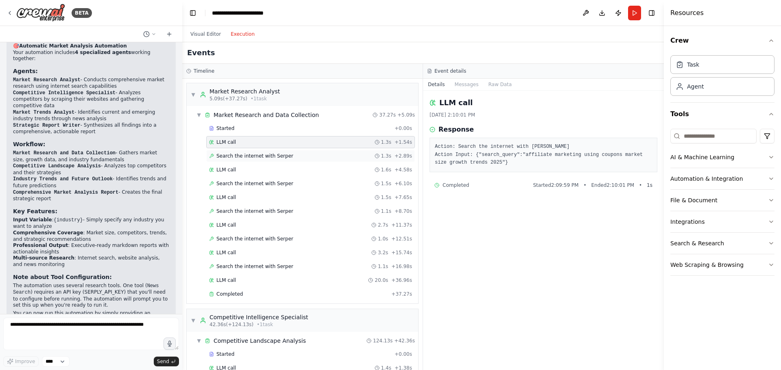
click at [238, 157] on span "Search the internet with Serper" at bounding box center [254, 156] width 77 height 7
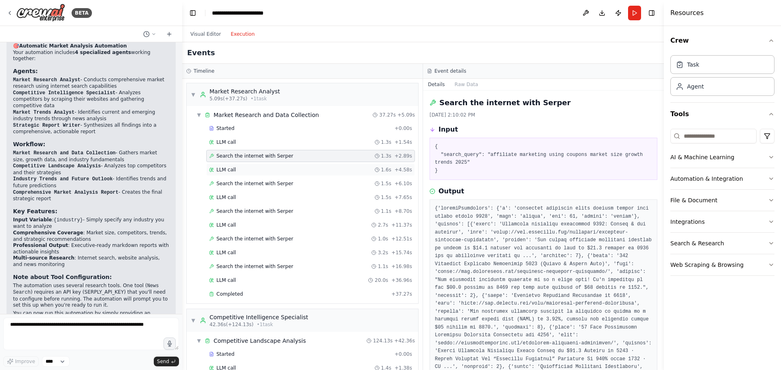
click at [249, 172] on div "LLM call 1.6s + 4.58s" at bounding box center [310, 170] width 203 height 7
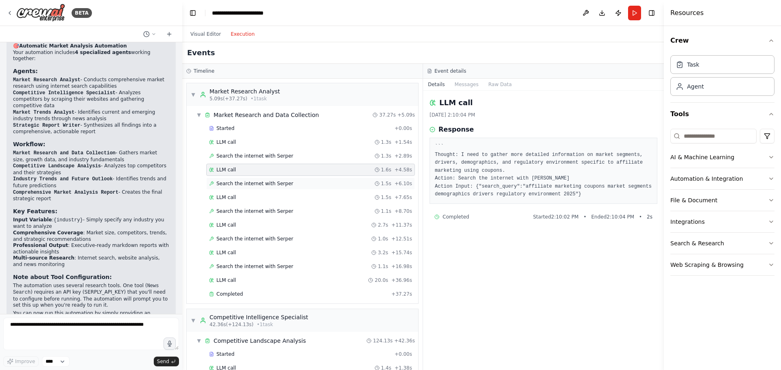
click at [251, 183] on span "Search the internet with Serper" at bounding box center [254, 184] width 77 height 7
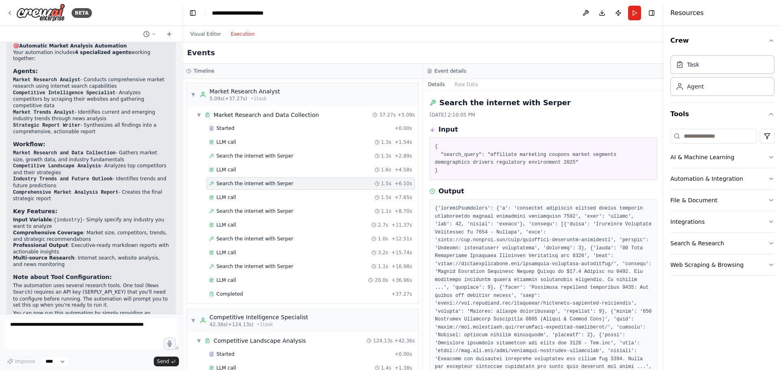
click at [249, 191] on div "Started + 0.00s LLM call 1.3s + 1.54s Search the internet with [PERSON_NAME] 1.…" at bounding box center [305, 212] width 225 height 180
click at [242, 198] on div "LLM call 1.5s + 7.65s" at bounding box center [310, 197] width 203 height 7
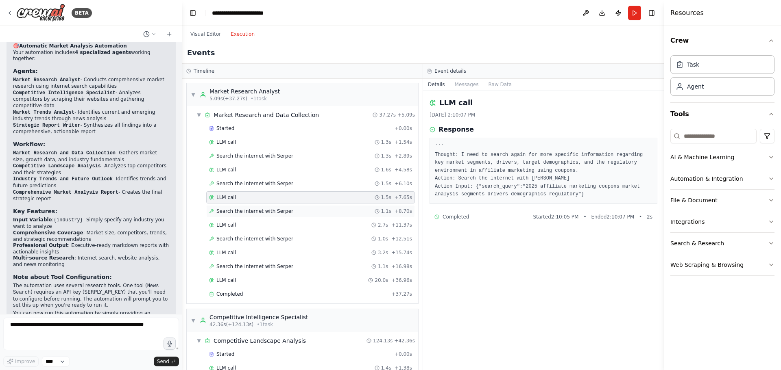
click at [241, 206] on div "Search the internet with [PERSON_NAME] 1.1s + 8.70s" at bounding box center [310, 211] width 209 height 12
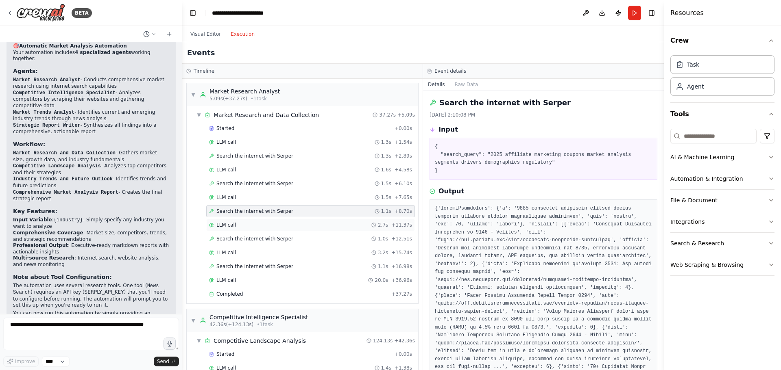
click at [239, 231] on div "LLM call 2.7s + 11.37s" at bounding box center [310, 225] width 209 height 12
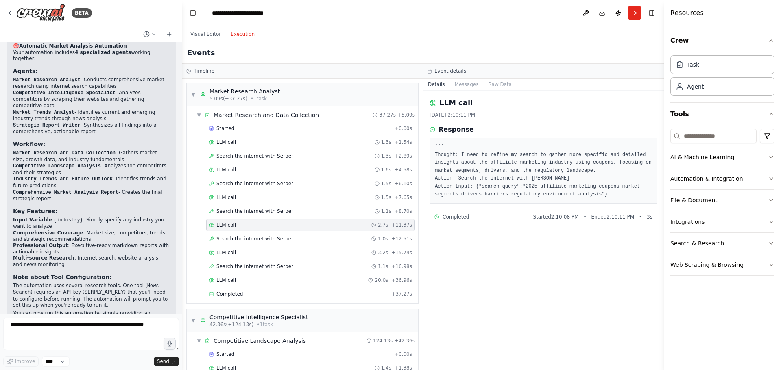
click at [228, 225] on span "LLM call" at bounding box center [226, 225] width 20 height 7
click at [227, 239] on span "Search the internet with Serper" at bounding box center [254, 239] width 77 height 7
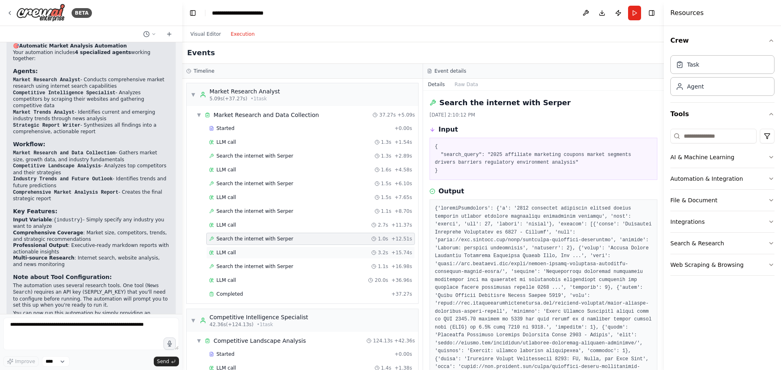
click at [227, 254] on span "LLM call" at bounding box center [226, 253] width 20 height 7
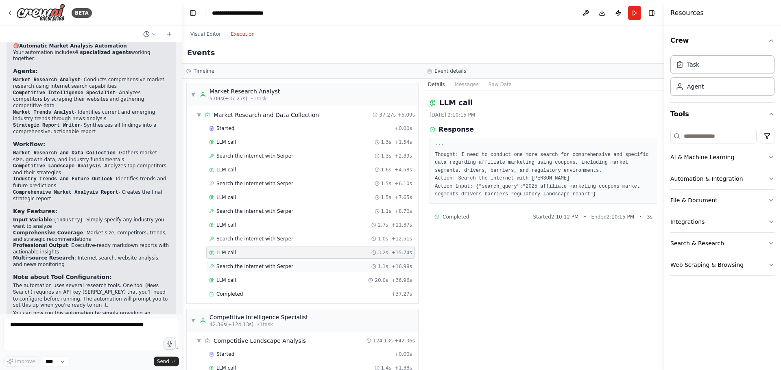
click at [225, 271] on div "Search the internet with [PERSON_NAME] 1.1s + 16.98s" at bounding box center [310, 267] width 209 height 12
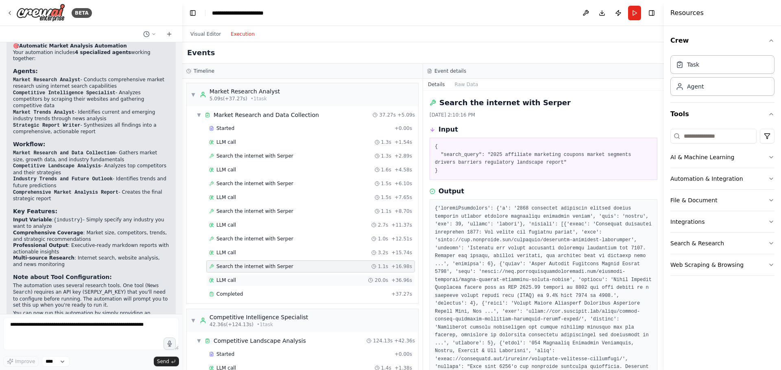
click at [223, 281] on span "LLM call" at bounding box center [226, 280] width 20 height 7
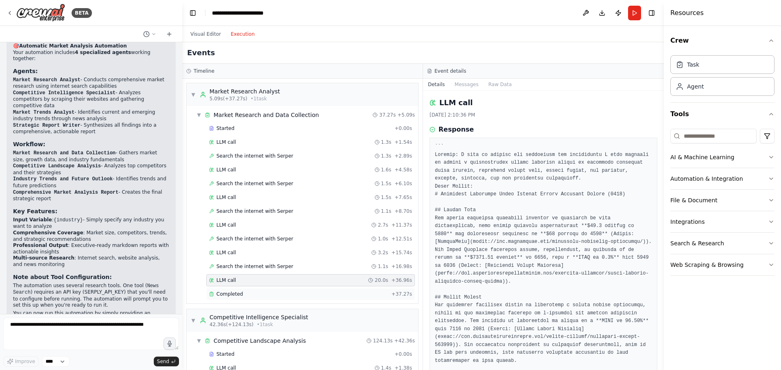
click at [223, 299] on div "Completed + 37.27s" at bounding box center [310, 294] width 209 height 12
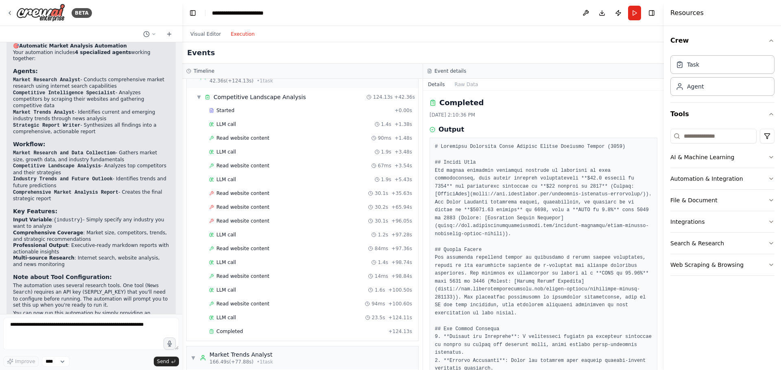
scroll to position [488, 0]
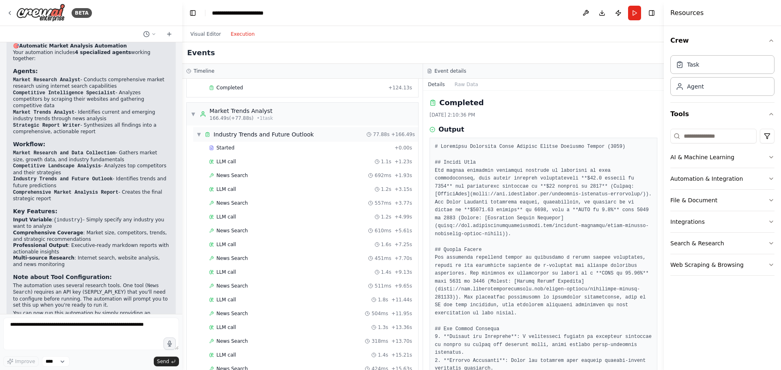
click at [236, 137] on div "Industry Trends and Future Outlook" at bounding box center [263, 135] width 100 height 8
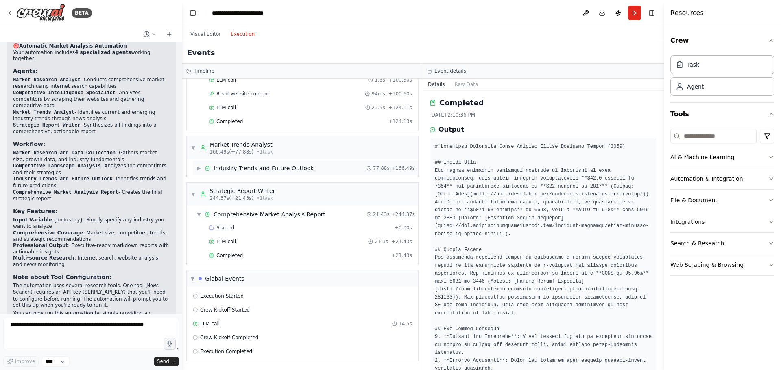
click at [200, 174] on div "▶ Industry Trends and Future Outlook 77.88s + 166.49s" at bounding box center [305, 168] width 225 height 15
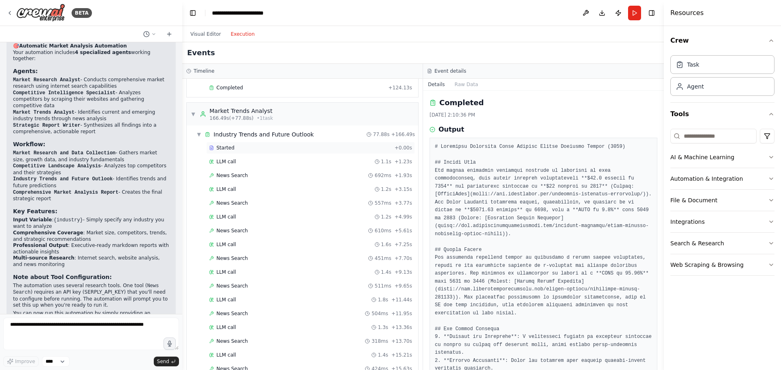
click at [225, 146] on span "Started" at bounding box center [225, 148] width 18 height 7
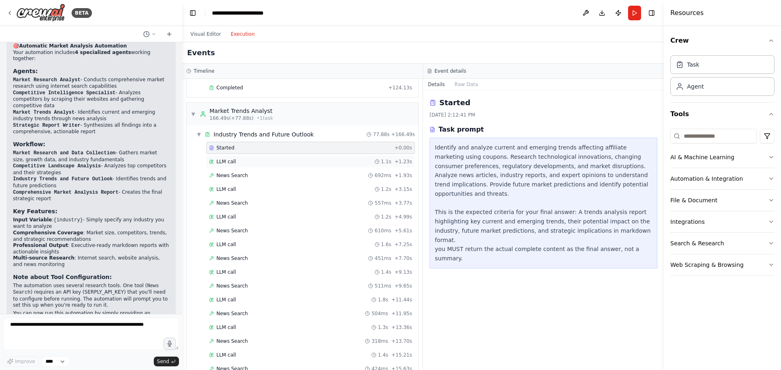
click at [226, 165] on span "LLM call" at bounding box center [226, 162] width 20 height 7
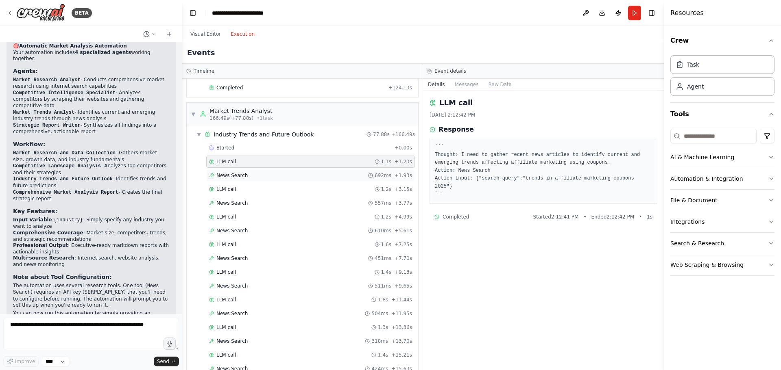
click at [227, 179] on div "News Search 692ms + 1.93s" at bounding box center [310, 176] width 209 height 12
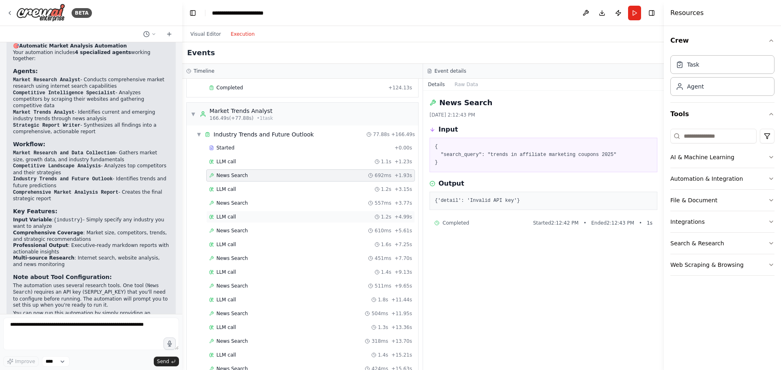
drag, startPoint x: 231, startPoint y: 218, endPoint x: 232, endPoint y: 226, distance: 7.8
click at [231, 219] on span "LLM call" at bounding box center [226, 217] width 20 height 7
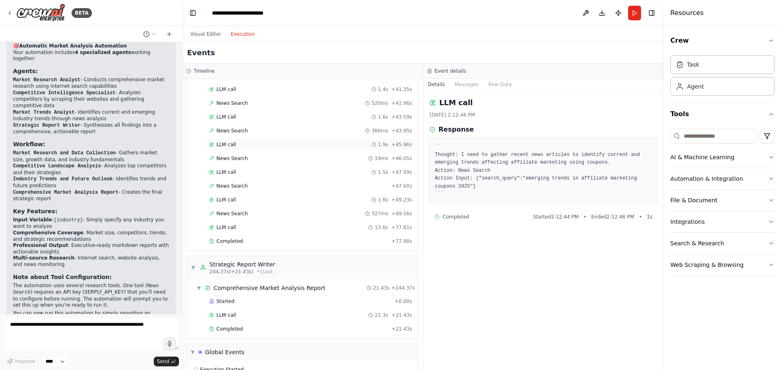
scroll to position [1187, 0]
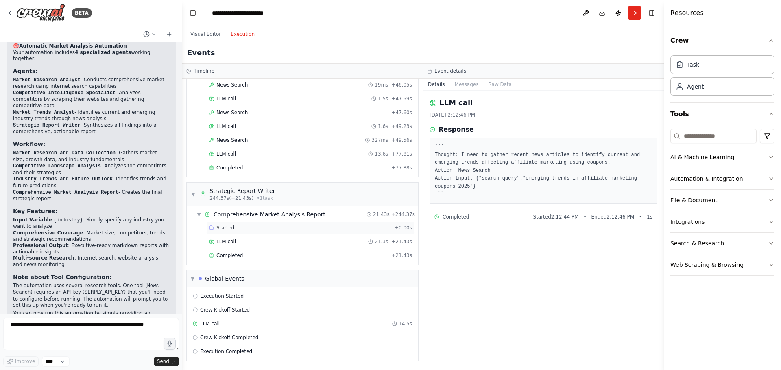
click at [223, 223] on div "Started + 0.00s" at bounding box center [310, 228] width 209 height 12
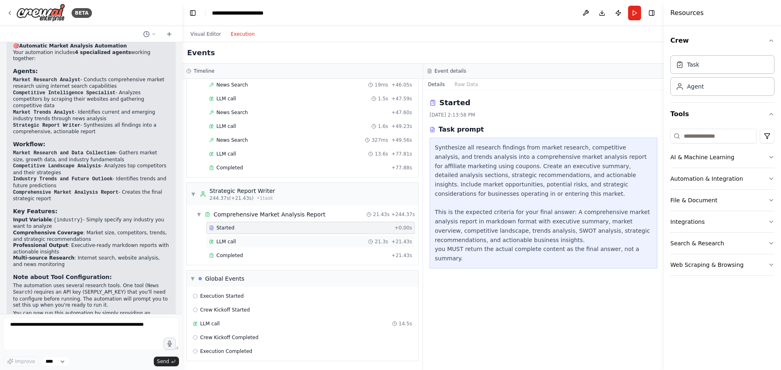
click at [223, 243] on span "LLM call" at bounding box center [226, 242] width 20 height 7
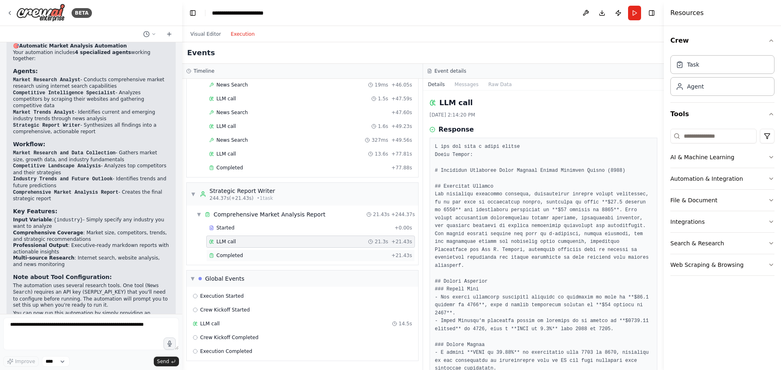
click at [224, 255] on span "Completed" at bounding box center [229, 255] width 26 height 7
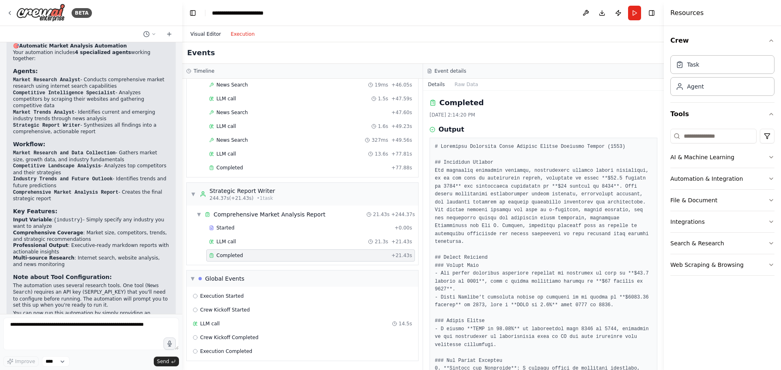
click at [207, 34] on button "Visual Editor" at bounding box center [205, 34] width 40 height 10
click at [245, 34] on button "Execution" at bounding box center [243, 34] width 34 height 10
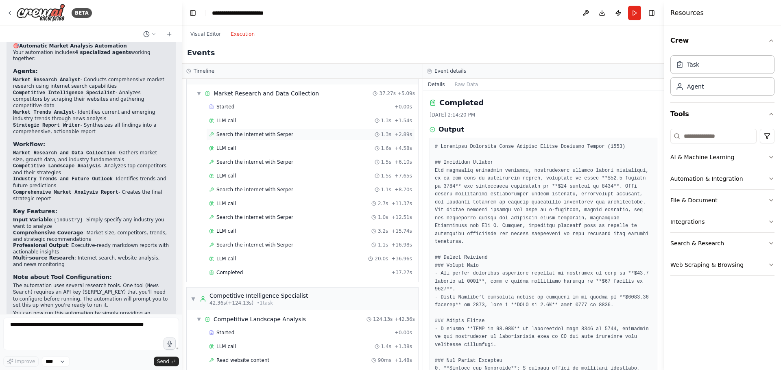
scroll to position [0, 0]
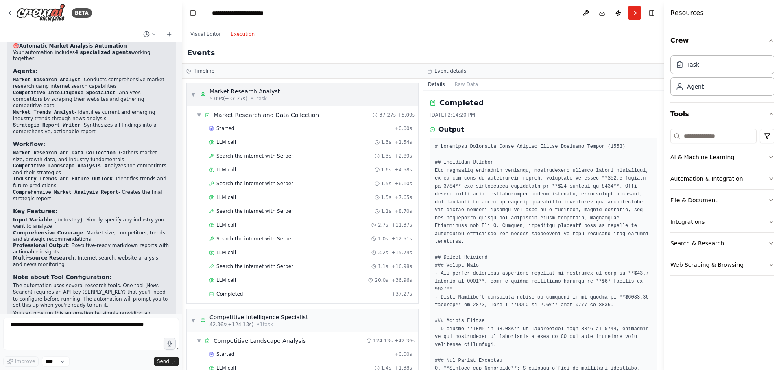
click at [190, 93] on div "▼ Market Research Analyst 5.09s (+37.27s) • 1 task" at bounding box center [302, 94] width 231 height 23
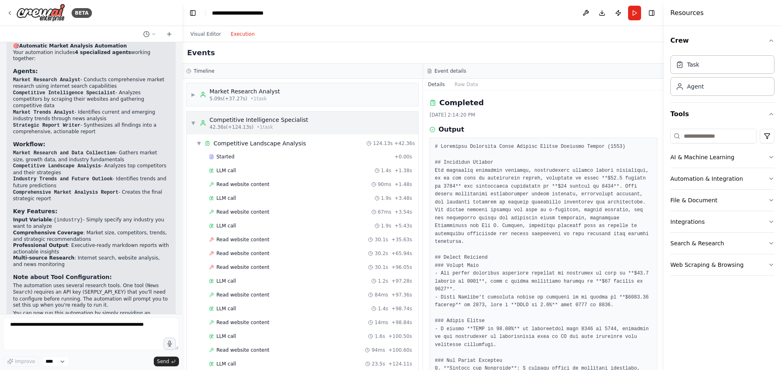
click at [193, 127] on div "▼ Competitive Intelligence Specialist 42.36s (+124.13s) • 1 task" at bounding box center [249, 123] width 117 height 15
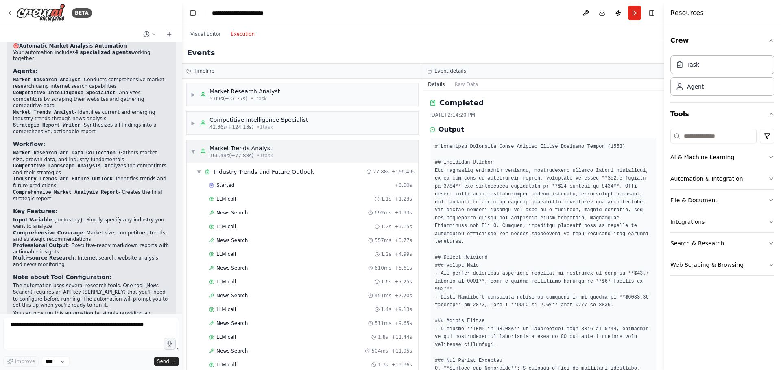
click at [196, 157] on div "▼ Market Trends Analyst 166.49s (+77.88s) • 1 task" at bounding box center [232, 151] width 82 height 15
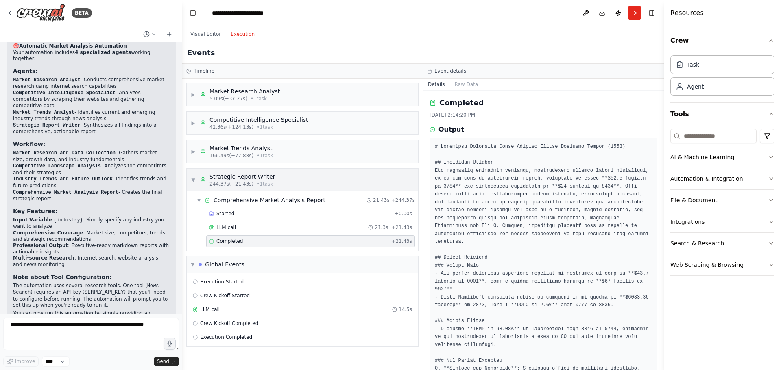
click at [194, 181] on span "▼" at bounding box center [193, 180] width 5 height 7
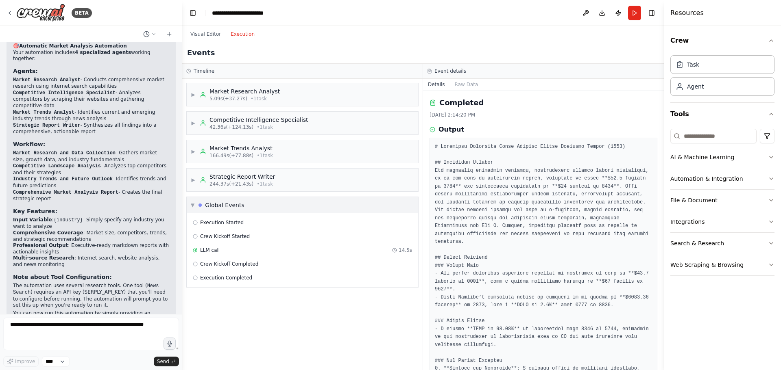
click at [193, 207] on span "▼" at bounding box center [193, 205] width 4 height 7
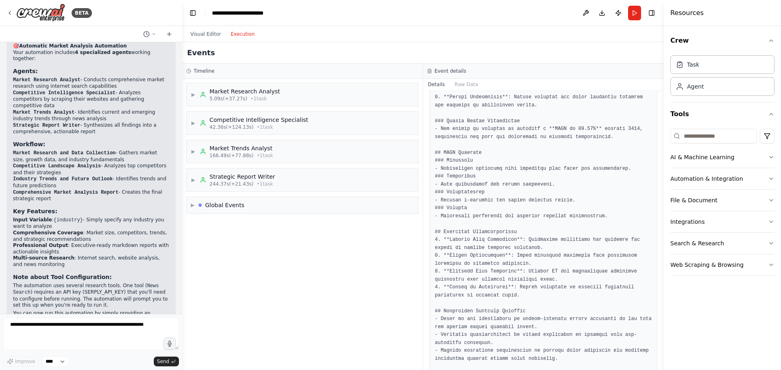
scroll to position [798, 0]
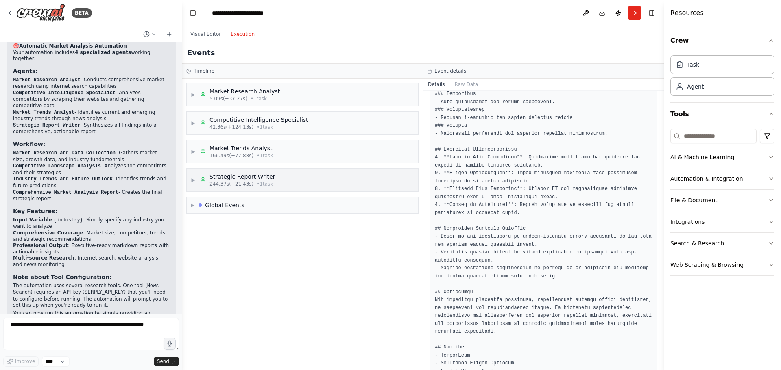
click at [243, 178] on div "Strategic Report Writer" at bounding box center [241, 177] width 65 height 8
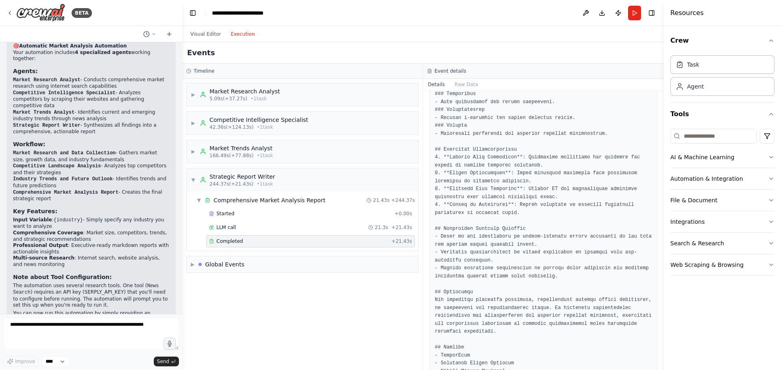
click at [239, 244] on span "Completed" at bounding box center [229, 241] width 26 height 7
click at [235, 226] on div "LLM call 21.3s + 21.43s" at bounding box center [310, 227] width 203 height 7
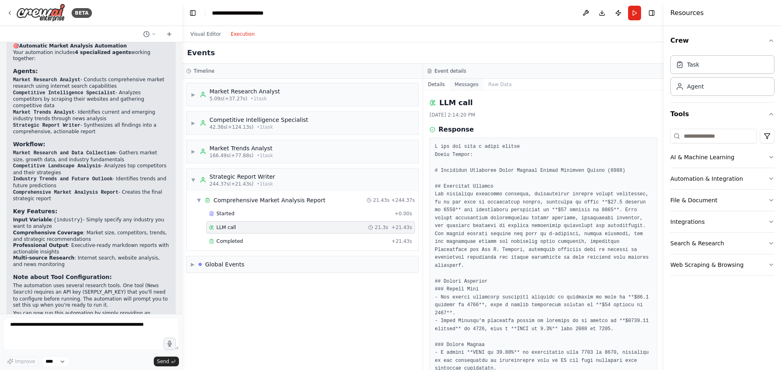
click at [466, 87] on button "Messages" at bounding box center [467, 84] width 34 height 11
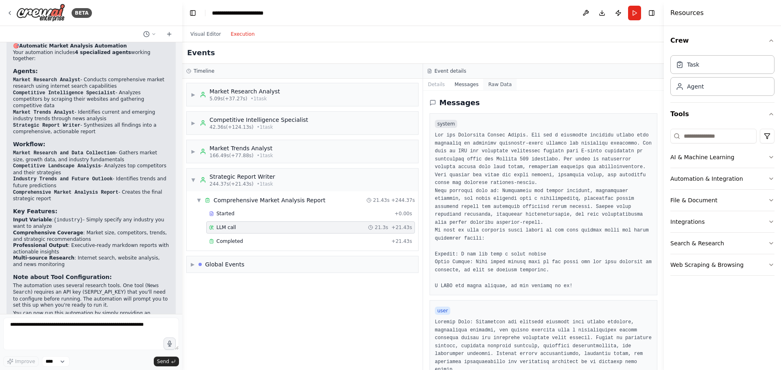
click at [487, 87] on button "Raw Data" at bounding box center [499, 84] width 33 height 11
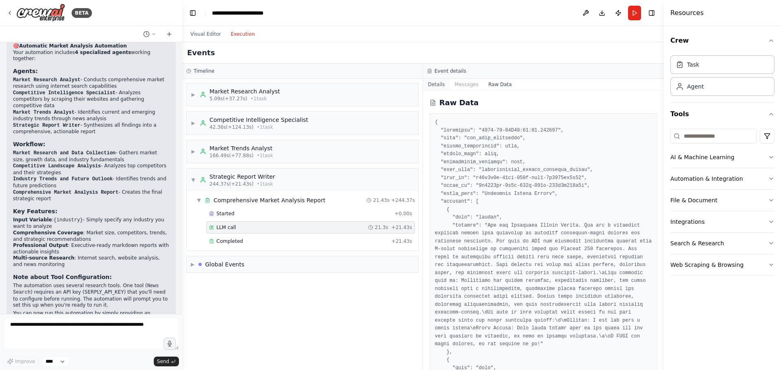
click at [429, 84] on button "Details" at bounding box center [436, 84] width 27 height 11
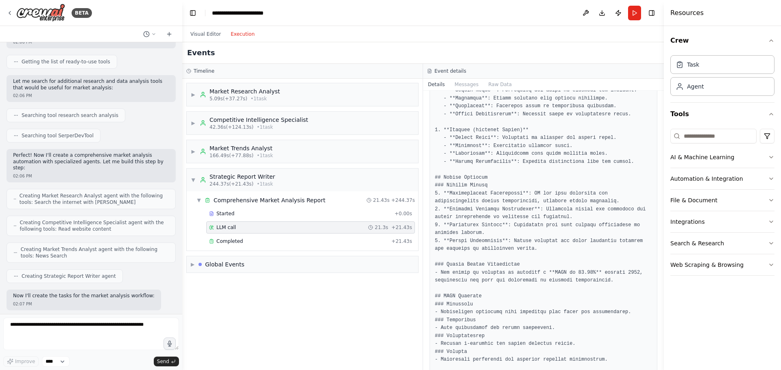
scroll to position [0, 0]
